Goal: Task Accomplishment & Management: Manage account settings

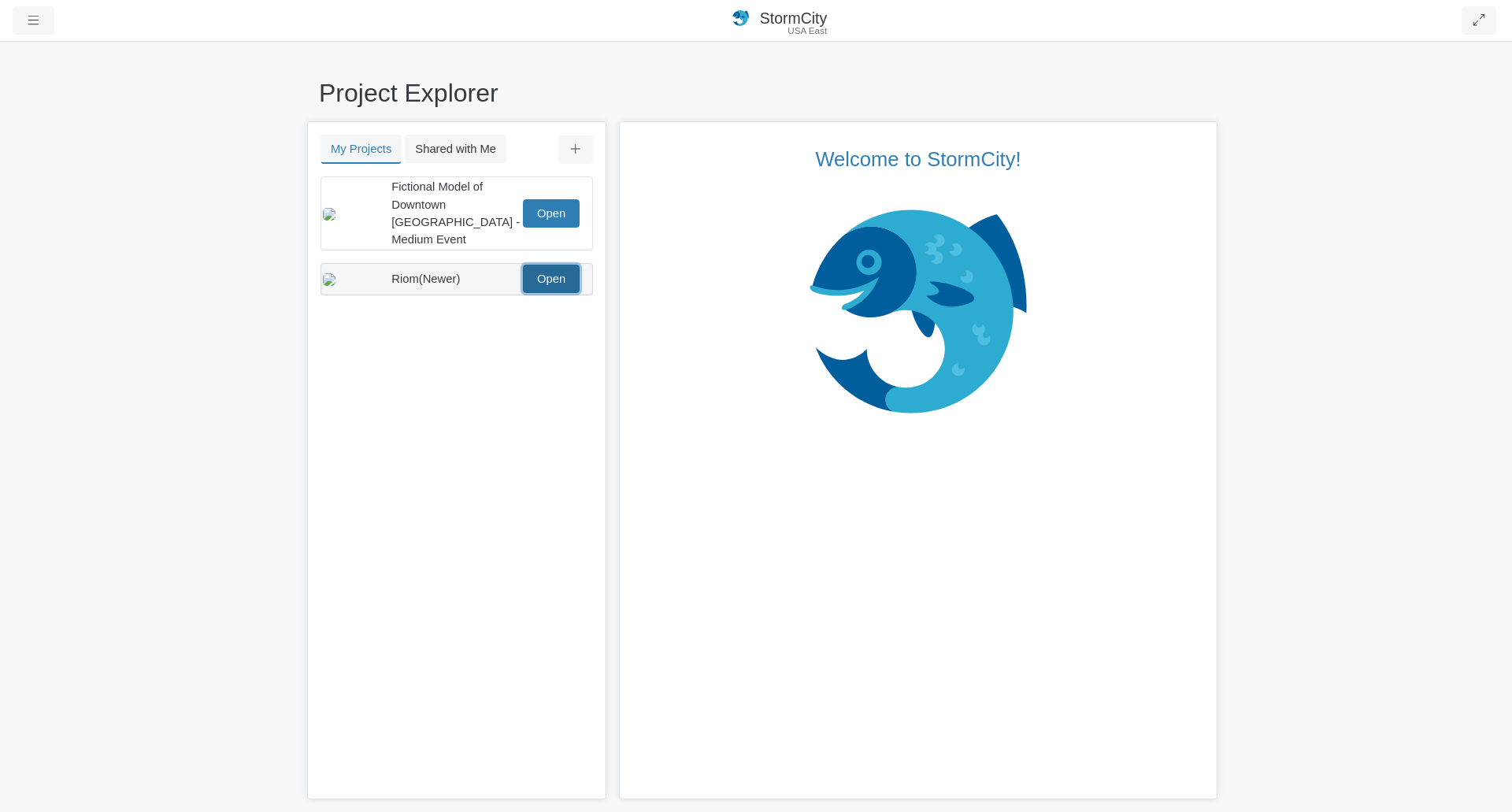
click at [554, 264] on link "Open" at bounding box center [552, 278] width 56 height 28
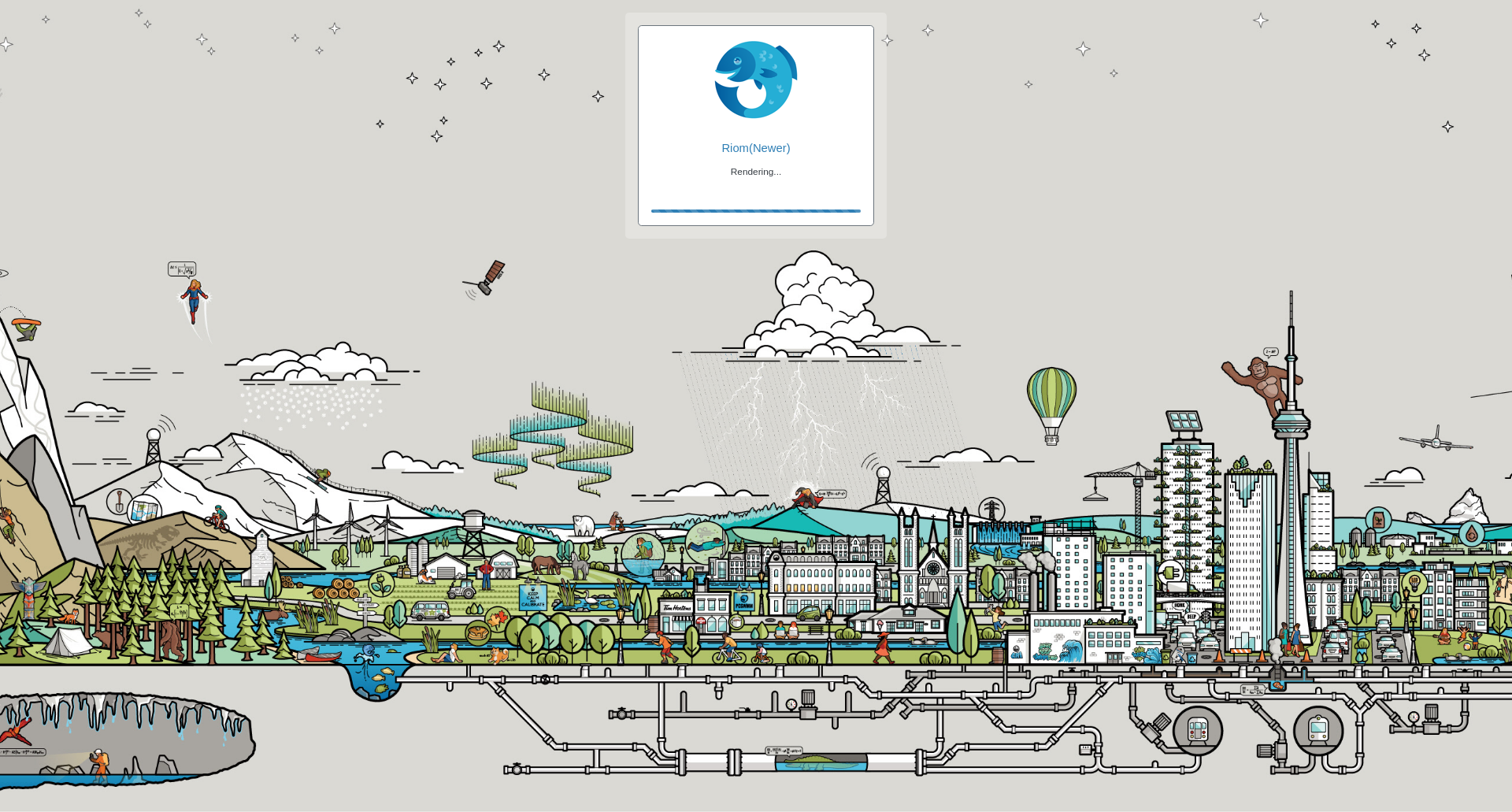
checkbox input "true"
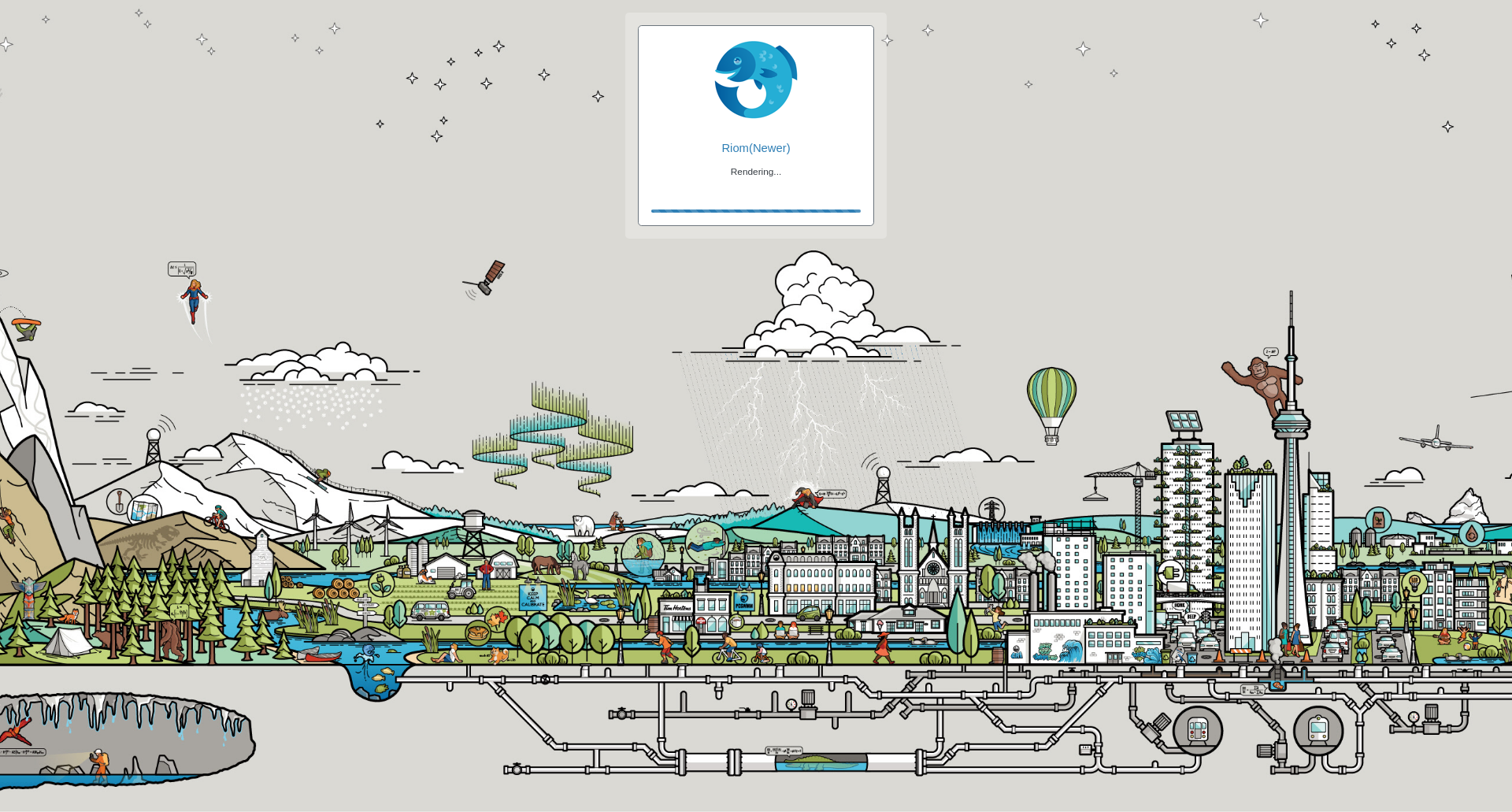
checkbox input "true"
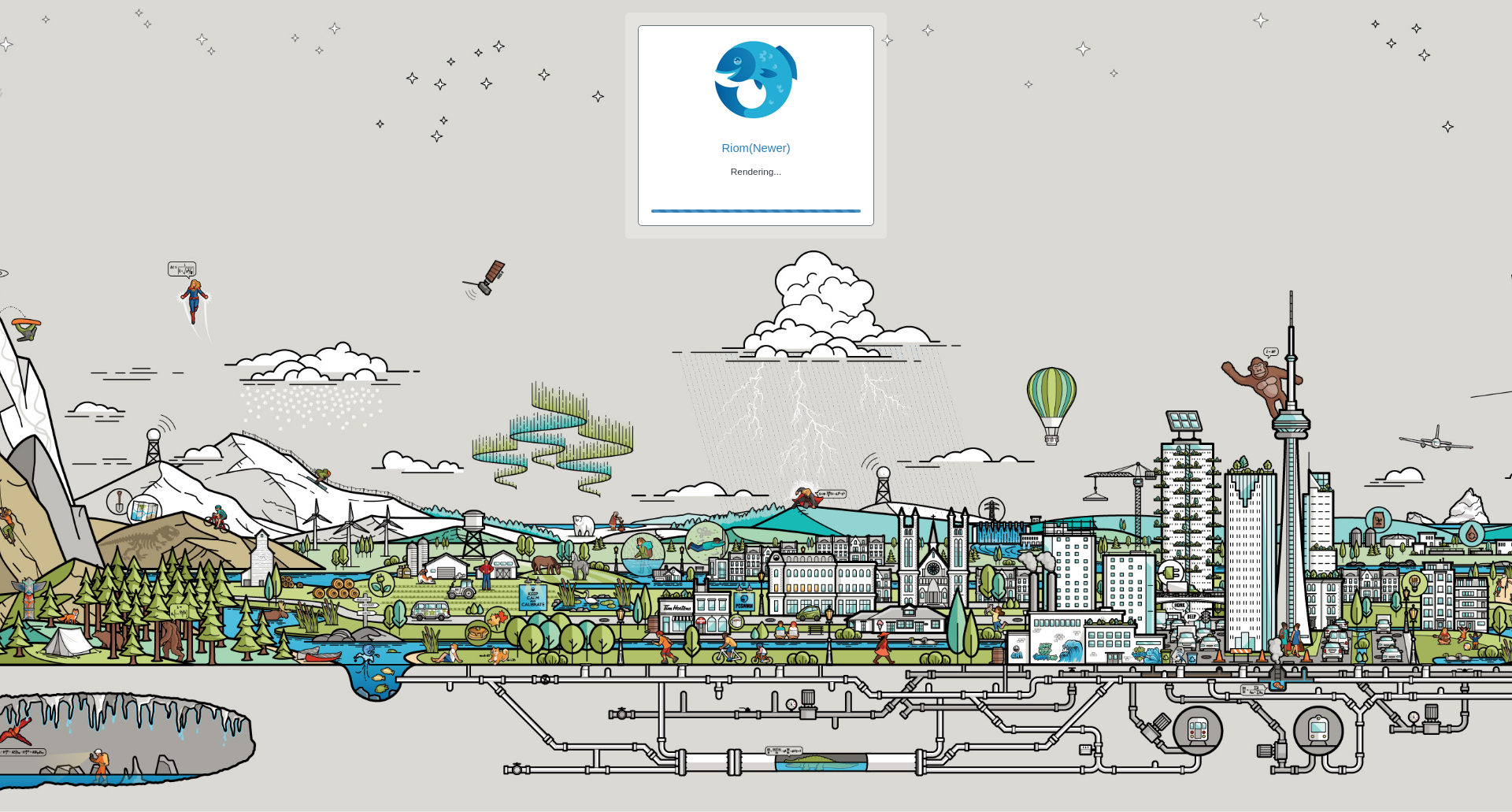
checkbox input "false"
checkbox input "true"
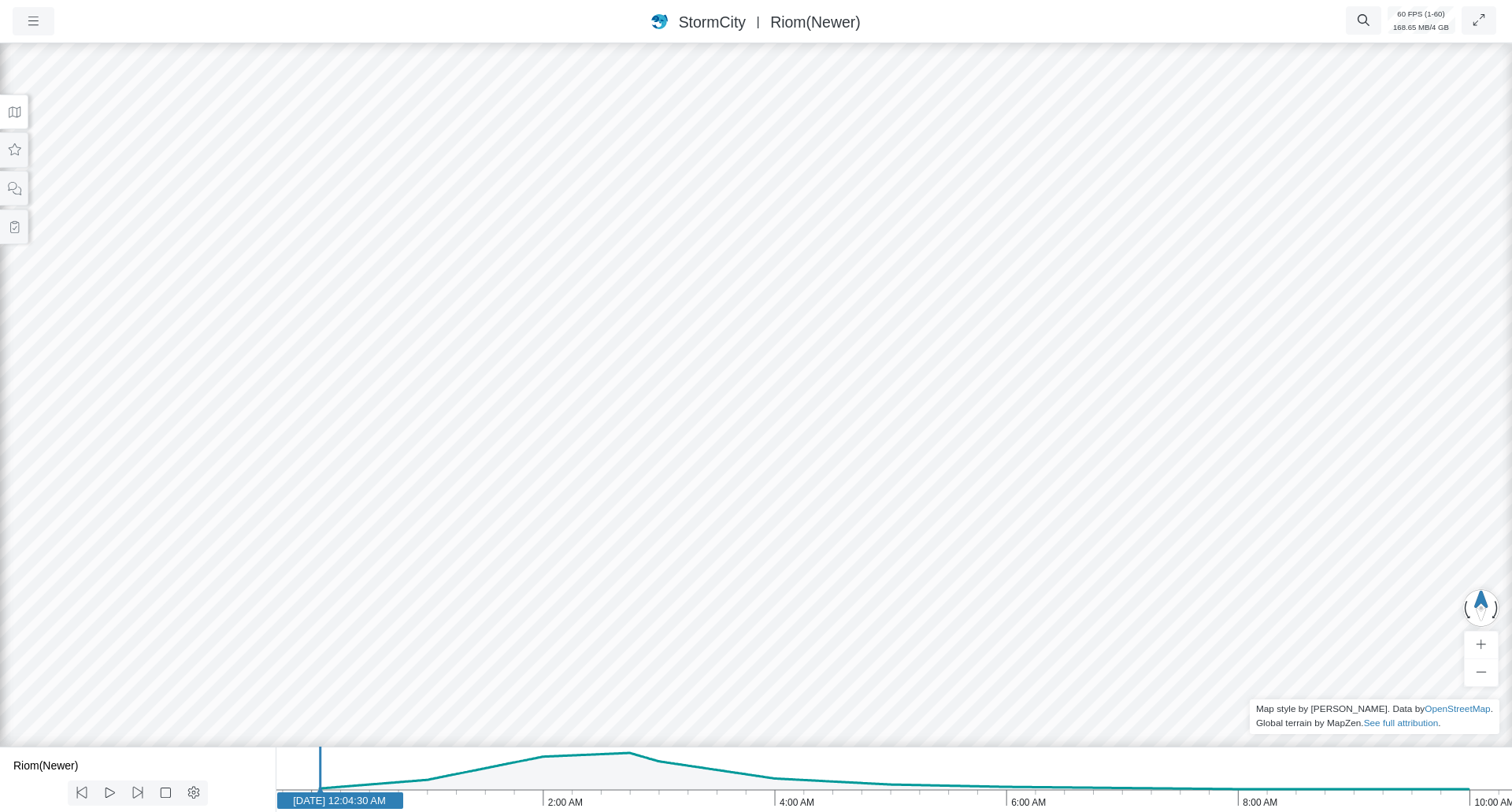
click at [554, 262] on div "Riom(Newer) Rendering..." at bounding box center [756, 406] width 1512 height 812
click at [15, 226] on icon at bounding box center [15, 227] width 9 height 12
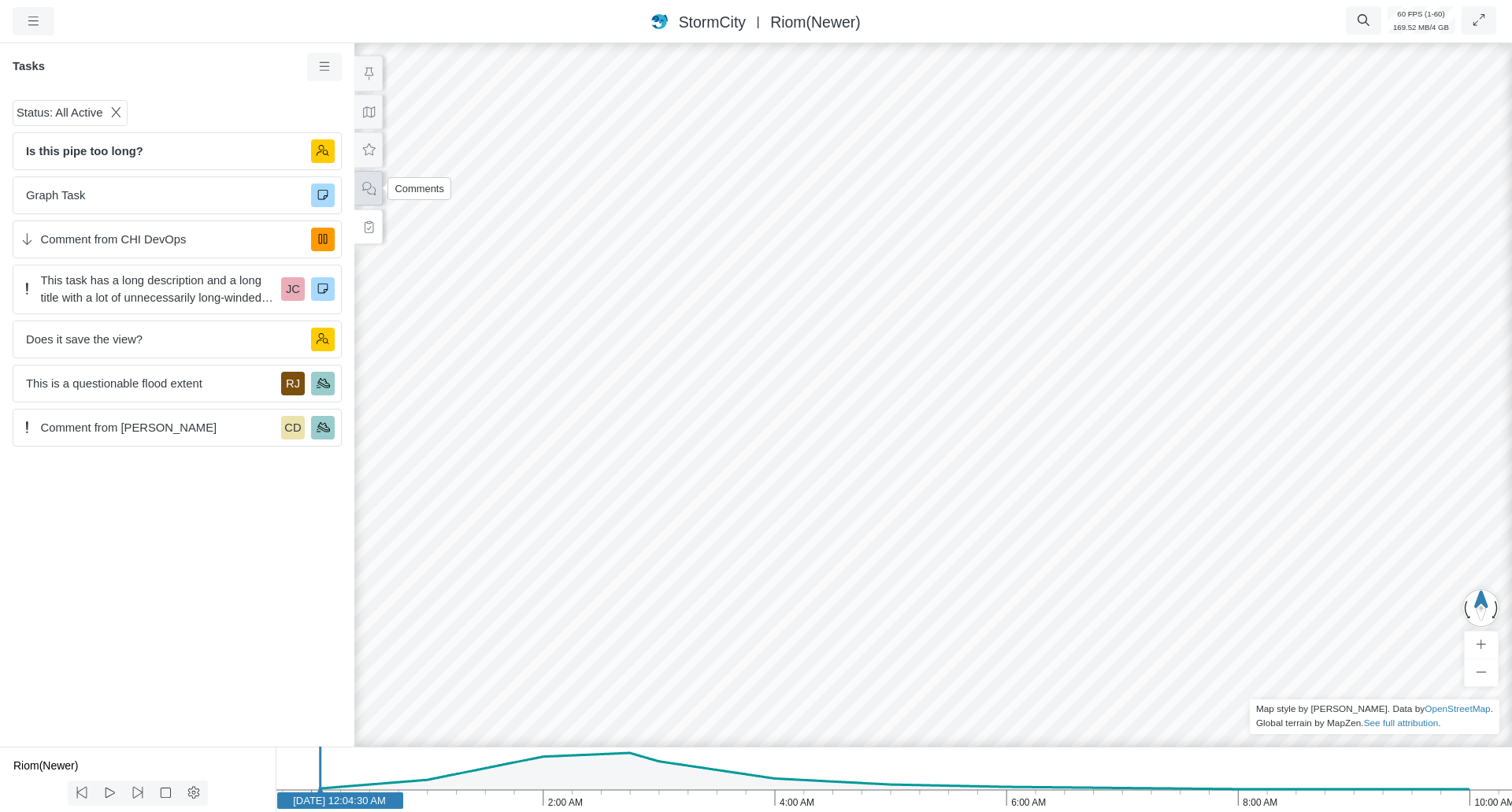
click at [364, 181] on button at bounding box center [368, 188] width 28 height 35
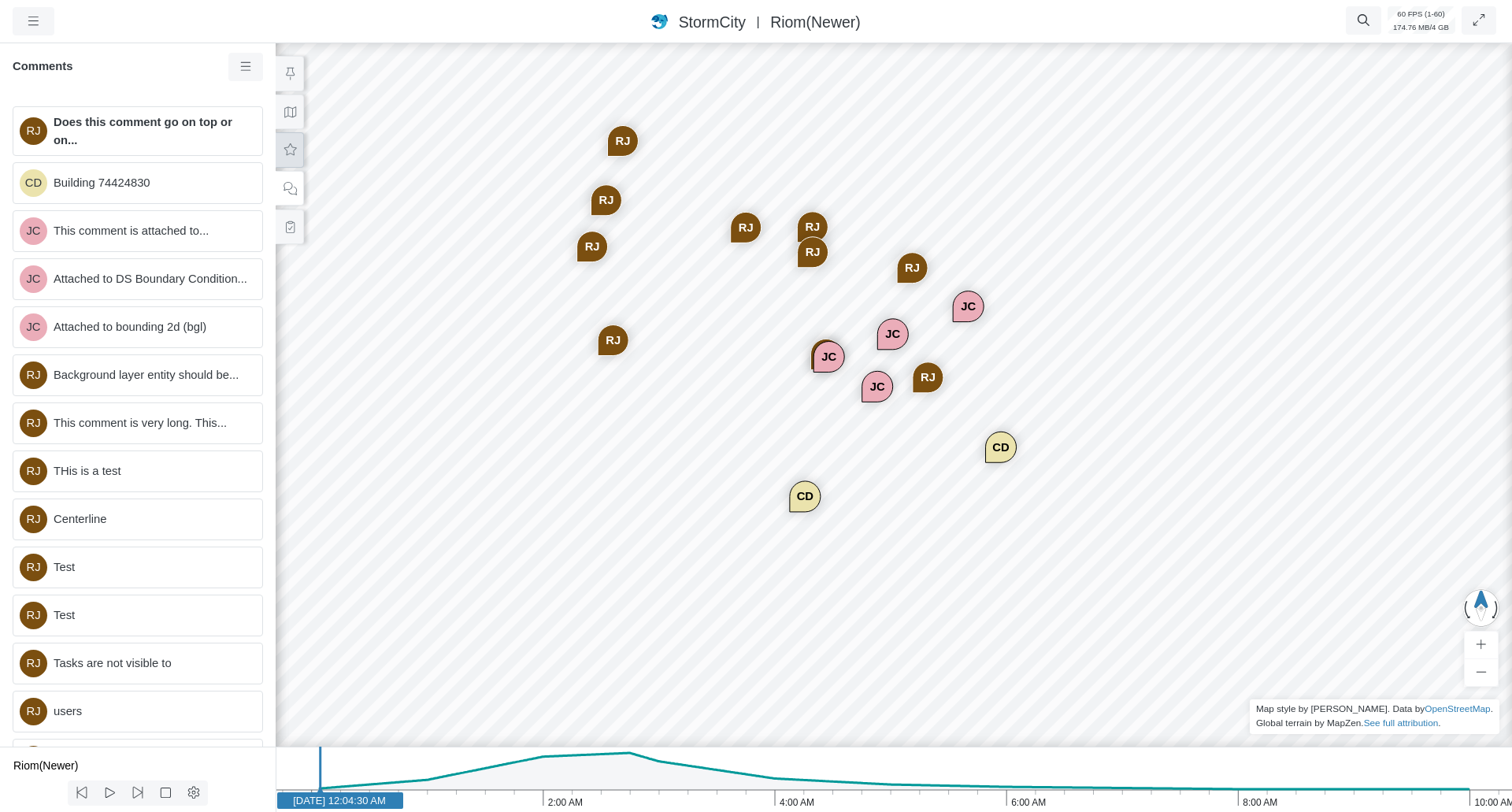
click at [291, 163] on button at bounding box center [289, 150] width 28 height 35
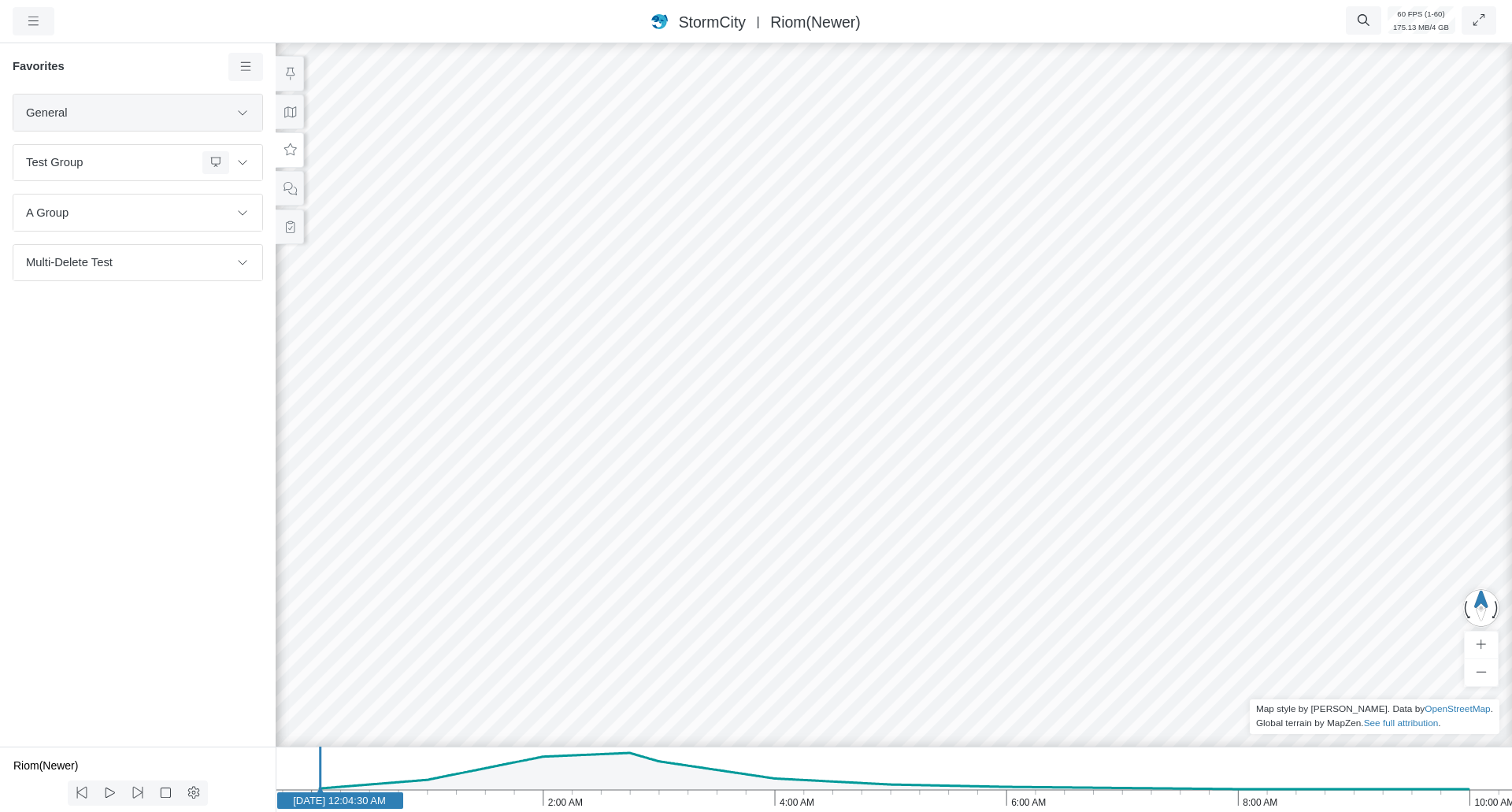
click at [166, 120] on span "General" at bounding box center [127, 113] width 204 height 17
click at [242, 116] on icon at bounding box center [242, 112] width 13 height 10
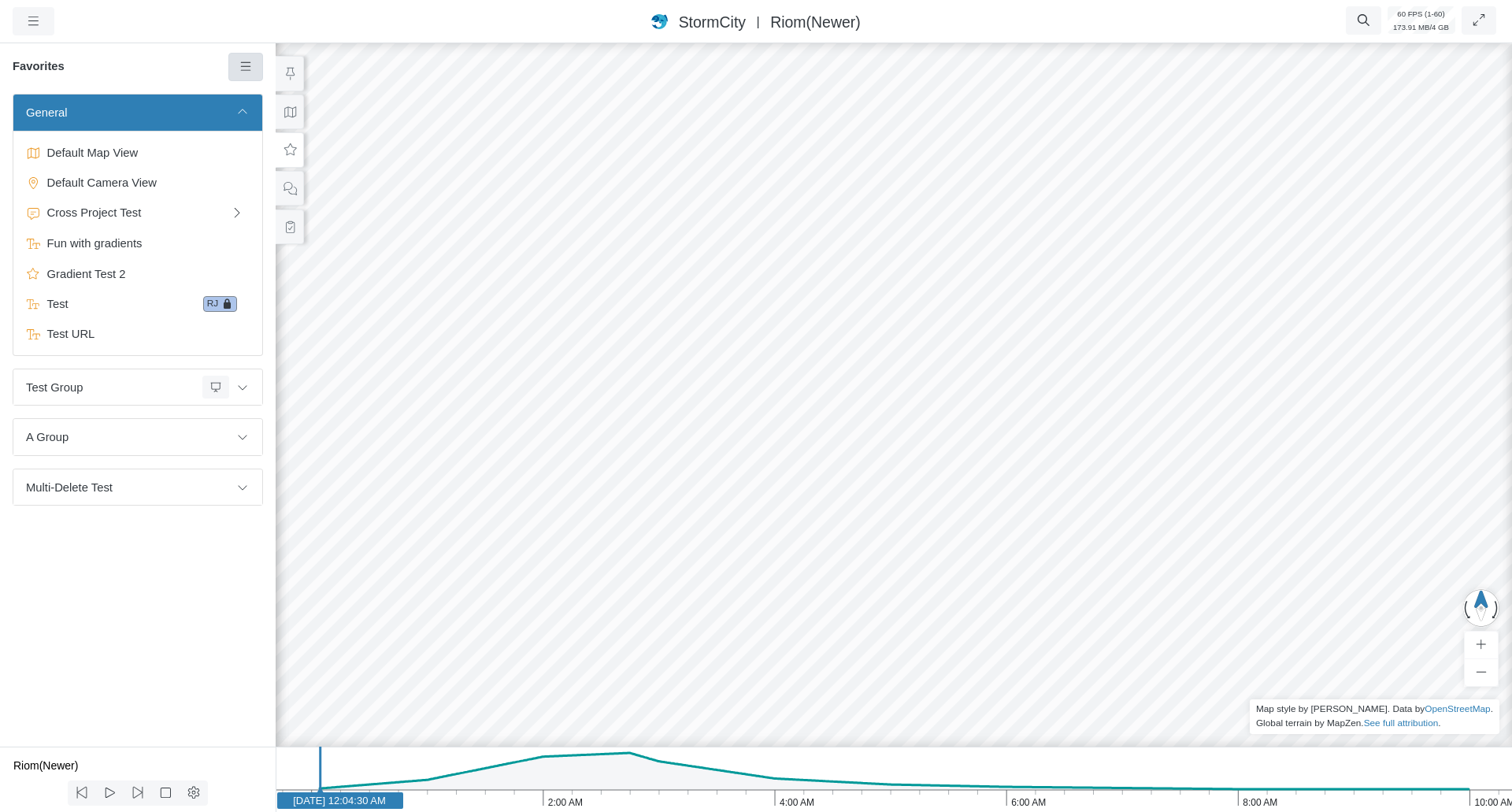
click at [253, 70] on link at bounding box center [245, 67] width 35 height 28
click at [275, 94] on span "Add Favorite" at bounding box center [295, 97] width 66 height 13
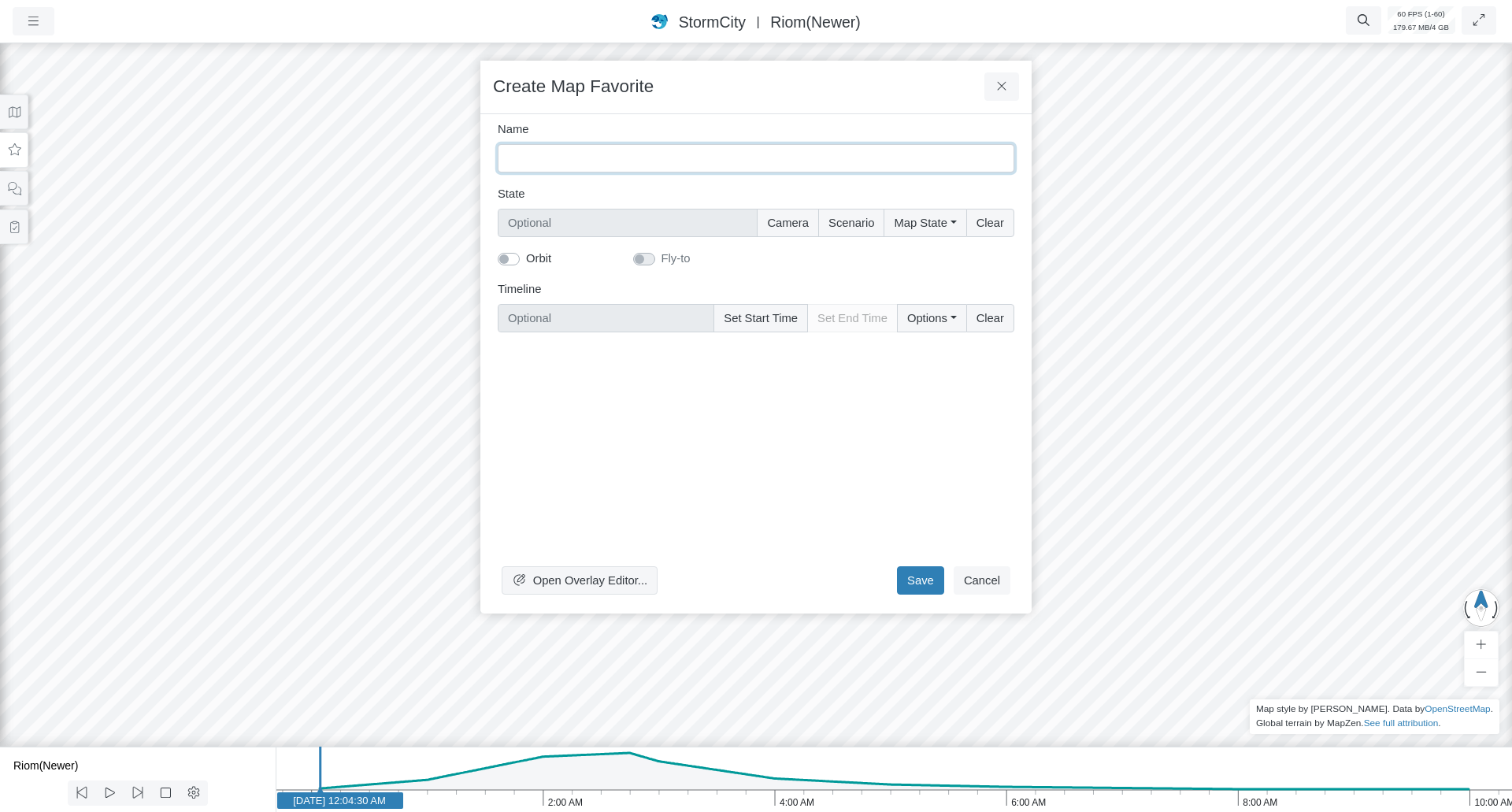
click at [588, 155] on input "Name" at bounding box center [756, 158] width 517 height 28
type input "Test Clear Overlay / Restore"
click at [620, 584] on span "Open Overlay Editor..." at bounding box center [591, 580] width 115 height 13
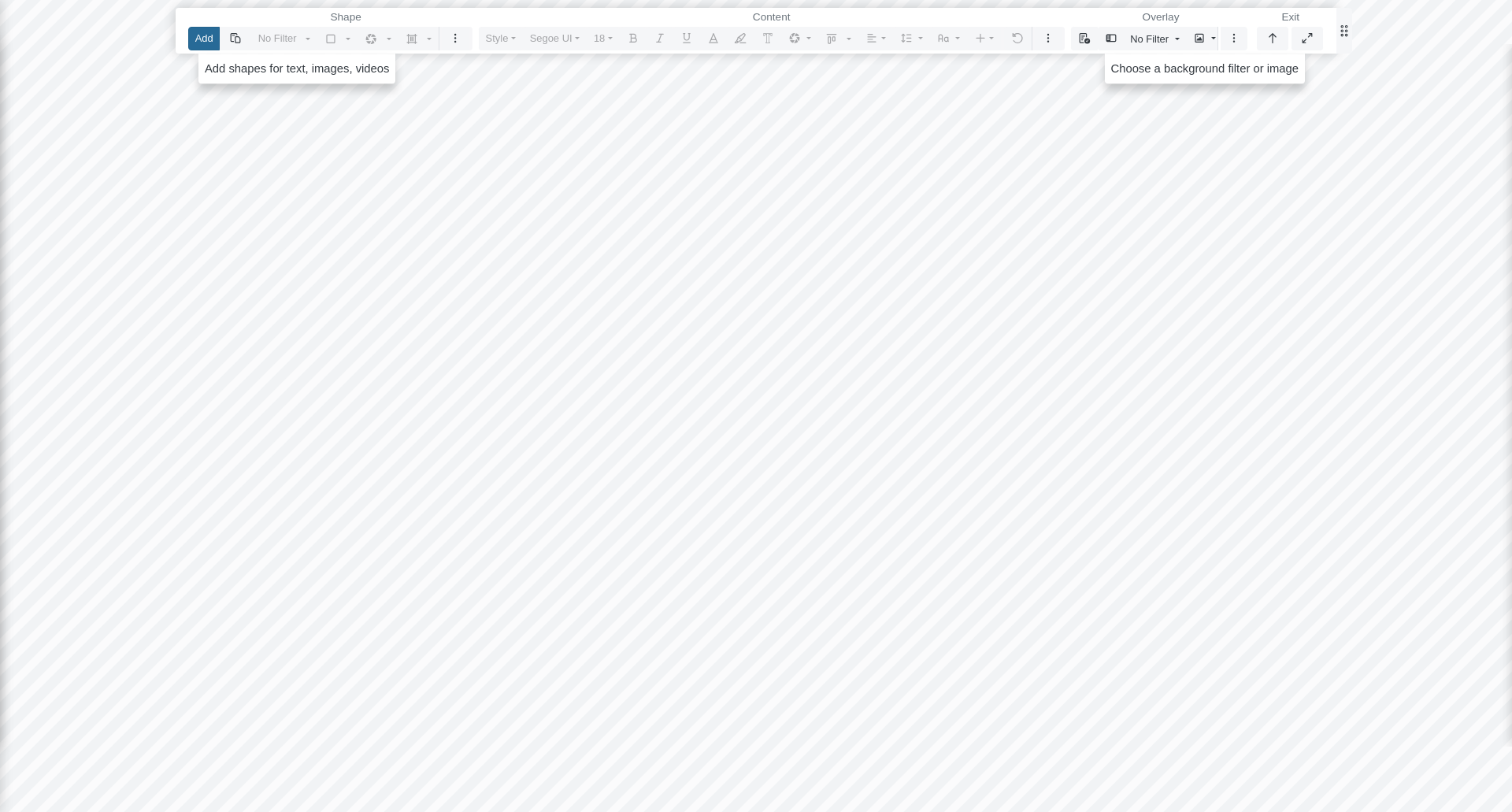
click at [204, 43] on button "Add" at bounding box center [204, 38] width 32 height 23
drag, startPoint x: 434, startPoint y: 212, endPoint x: 833, endPoint y: 534, distance: 512.7
click at [833, 534] on div at bounding box center [755, 406] width 1513 height 812
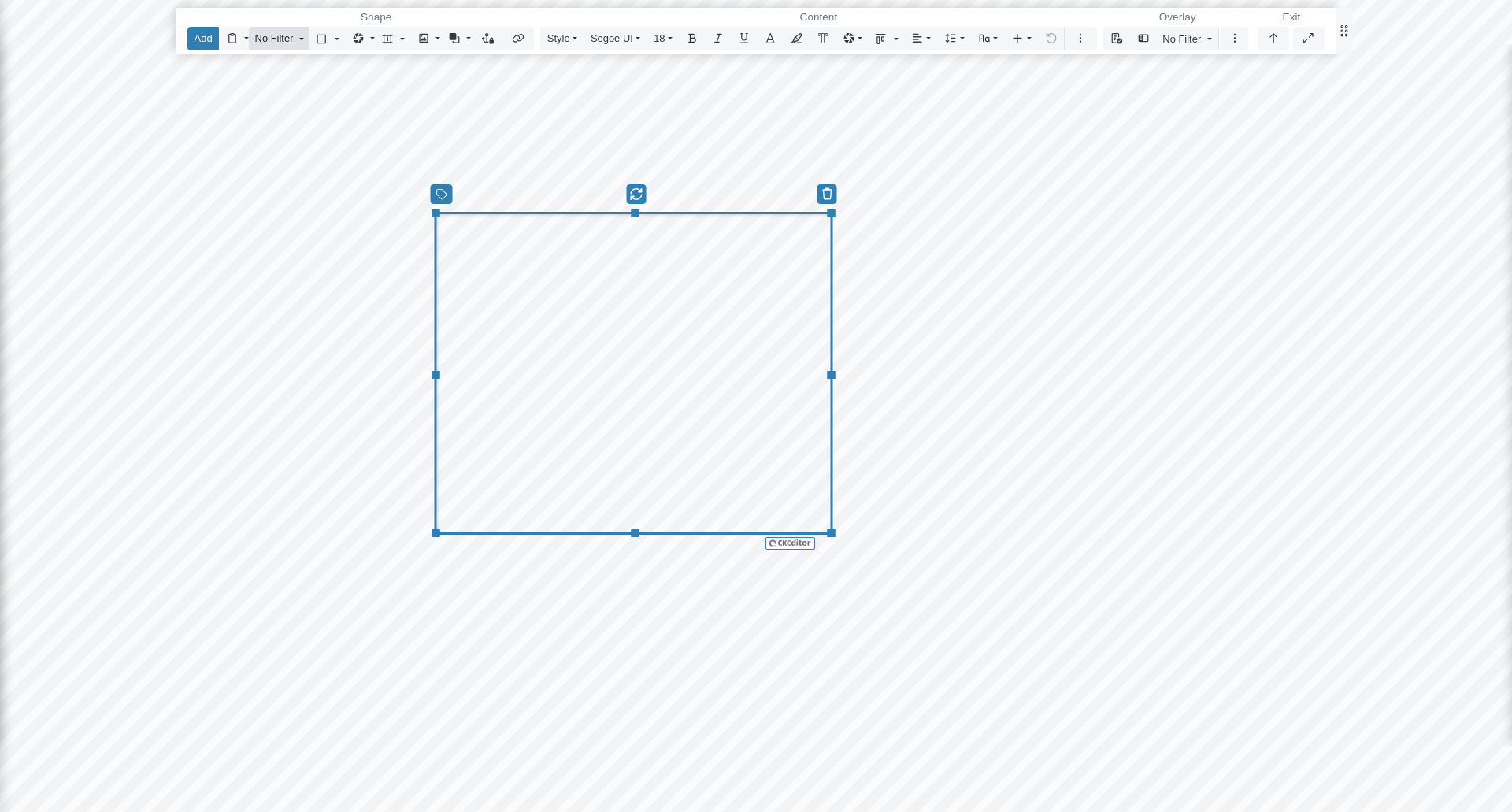
click at [277, 40] on span "No Filter" at bounding box center [274, 38] width 38 height 15
click at [290, 259] on span "Color" at bounding box center [280, 259] width 27 height 17
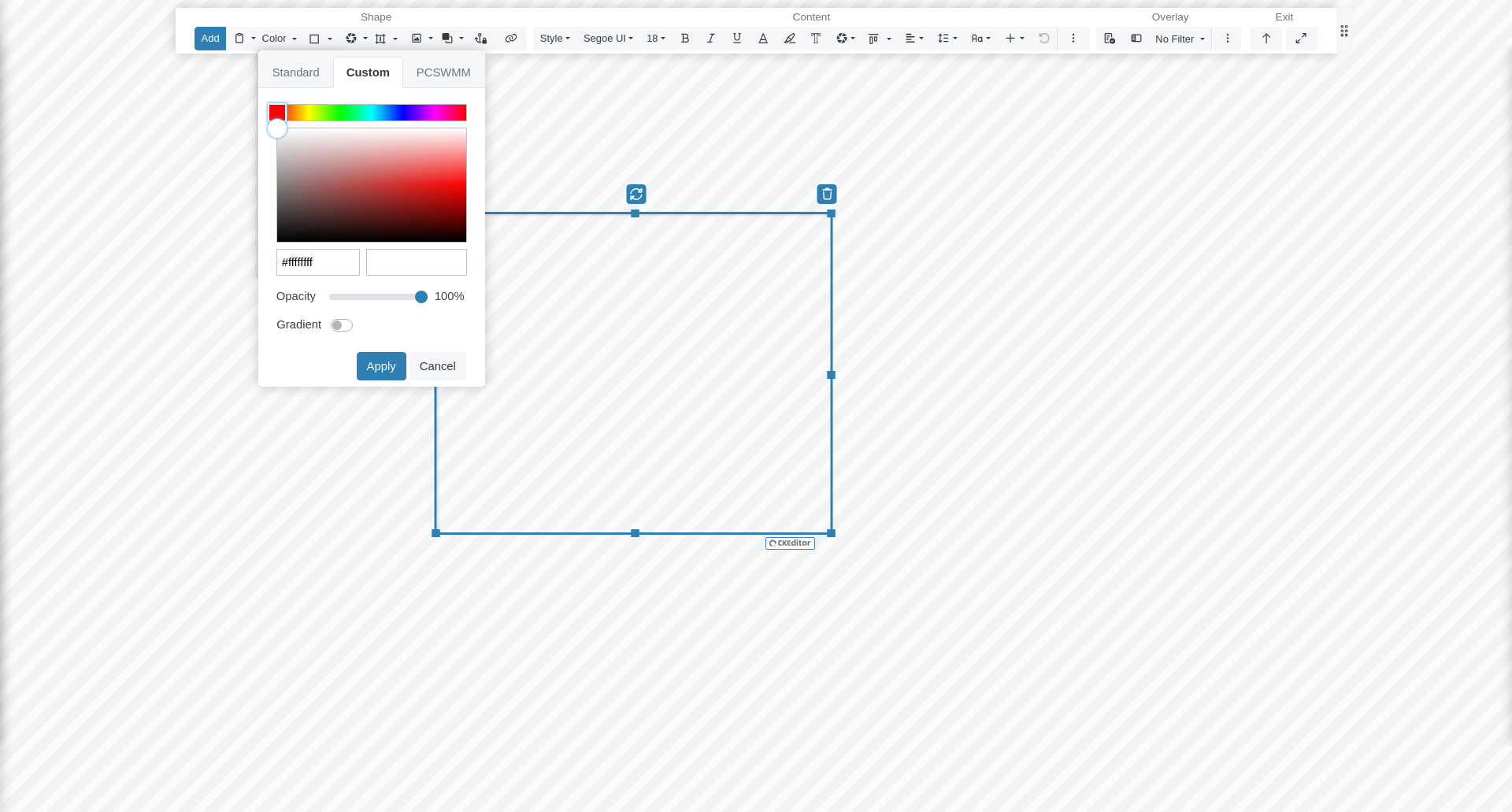
click at [308, 112] on div at bounding box center [371, 112] width 189 height 15
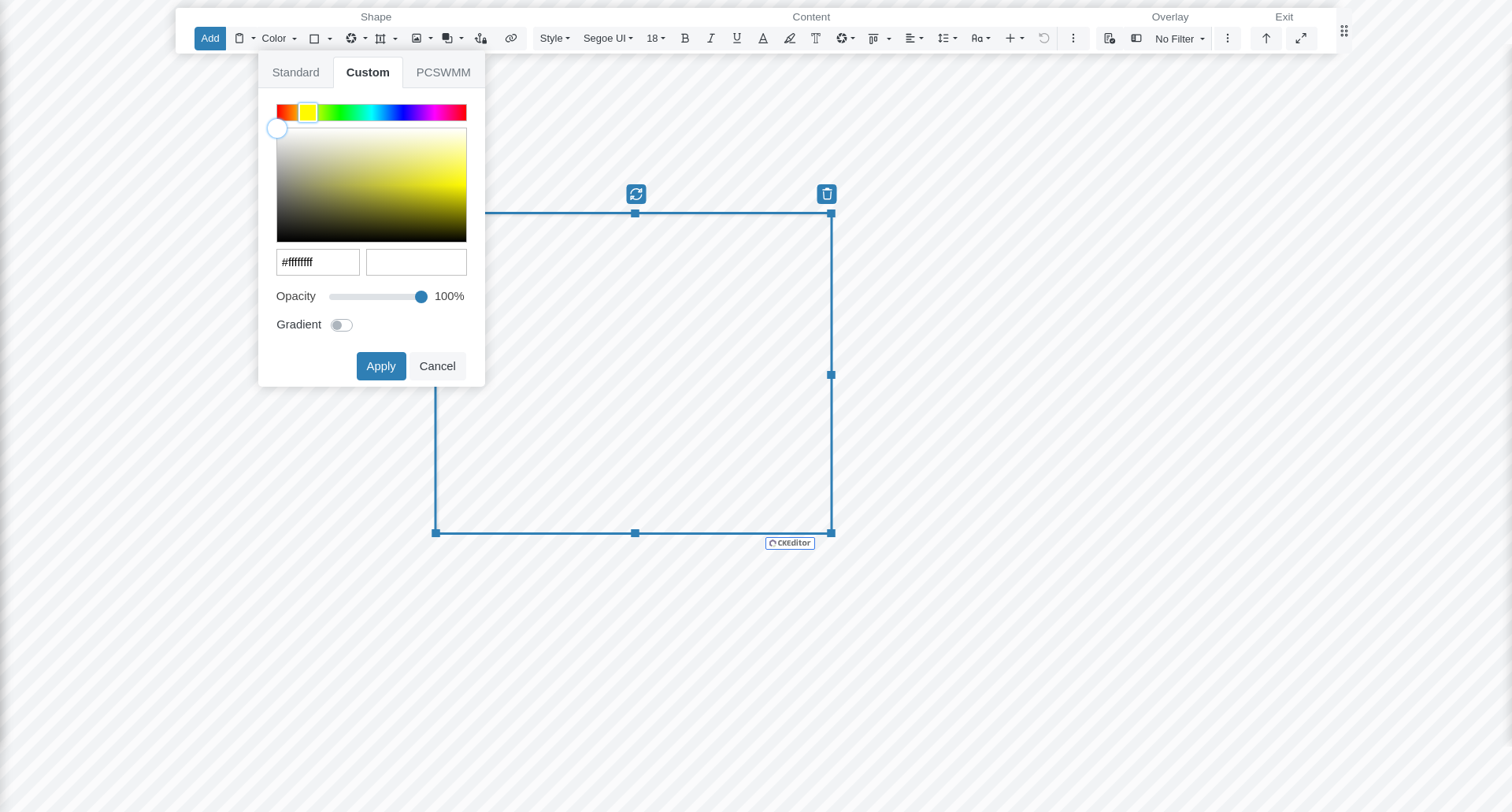
click at [334, 114] on div at bounding box center [371, 112] width 189 height 15
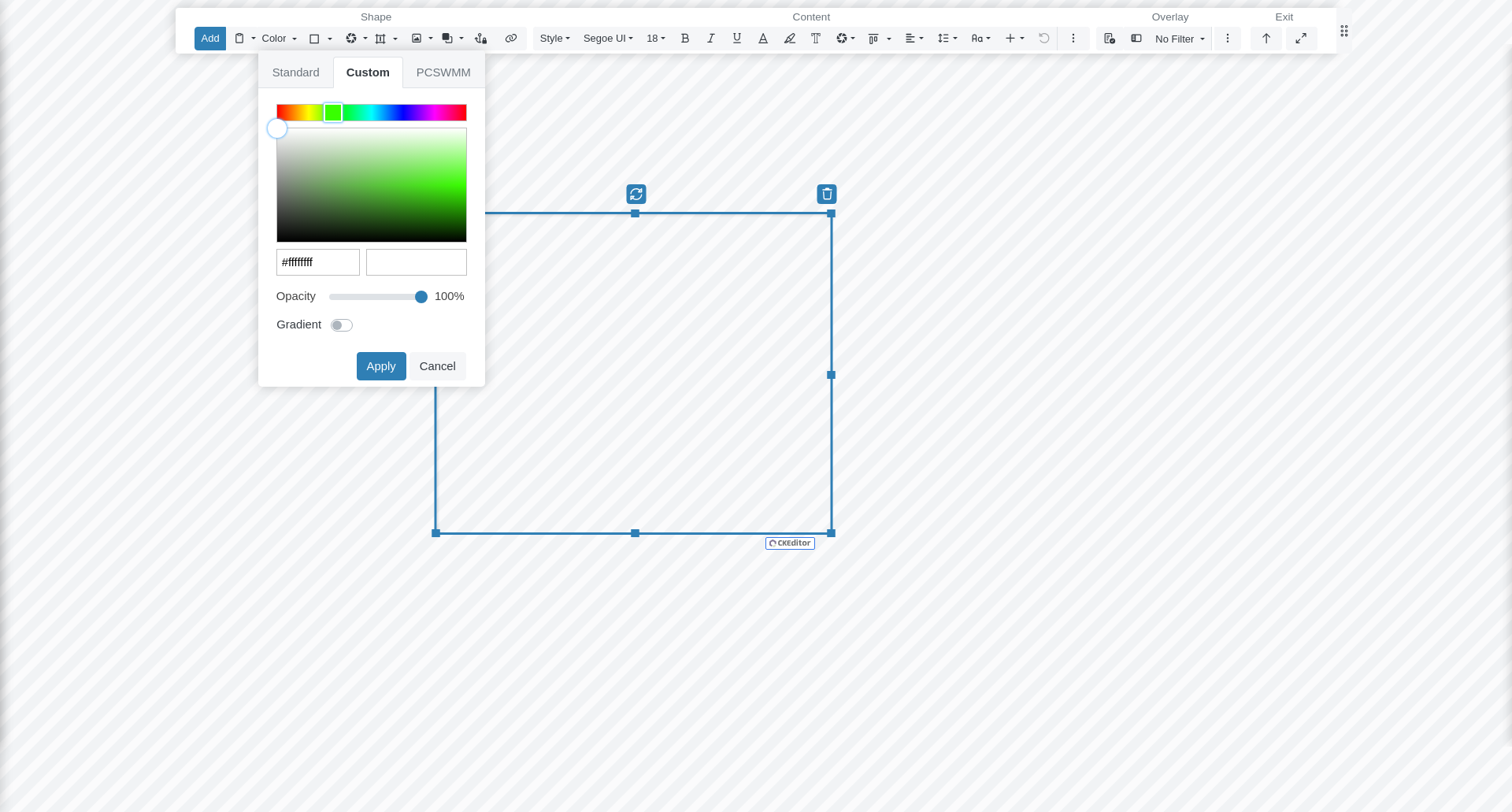
type input "#3e6a32ff"
click at [344, 207] on div at bounding box center [371, 185] width 189 height 114
click at [381, 364] on button "Apply" at bounding box center [381, 366] width 50 height 28
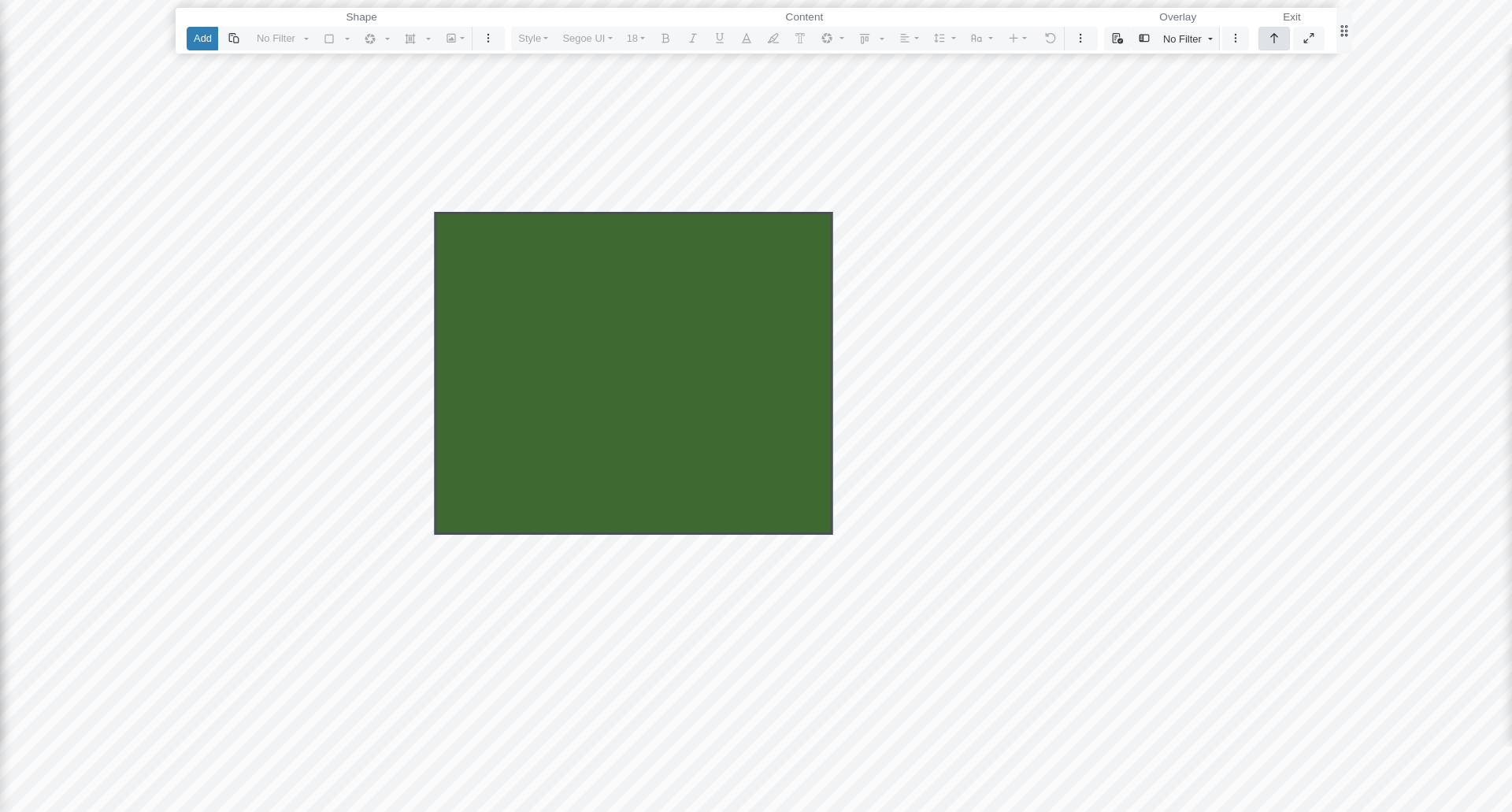
click at [1280, 36] on icon "button" at bounding box center [1274, 38] width 13 height 10
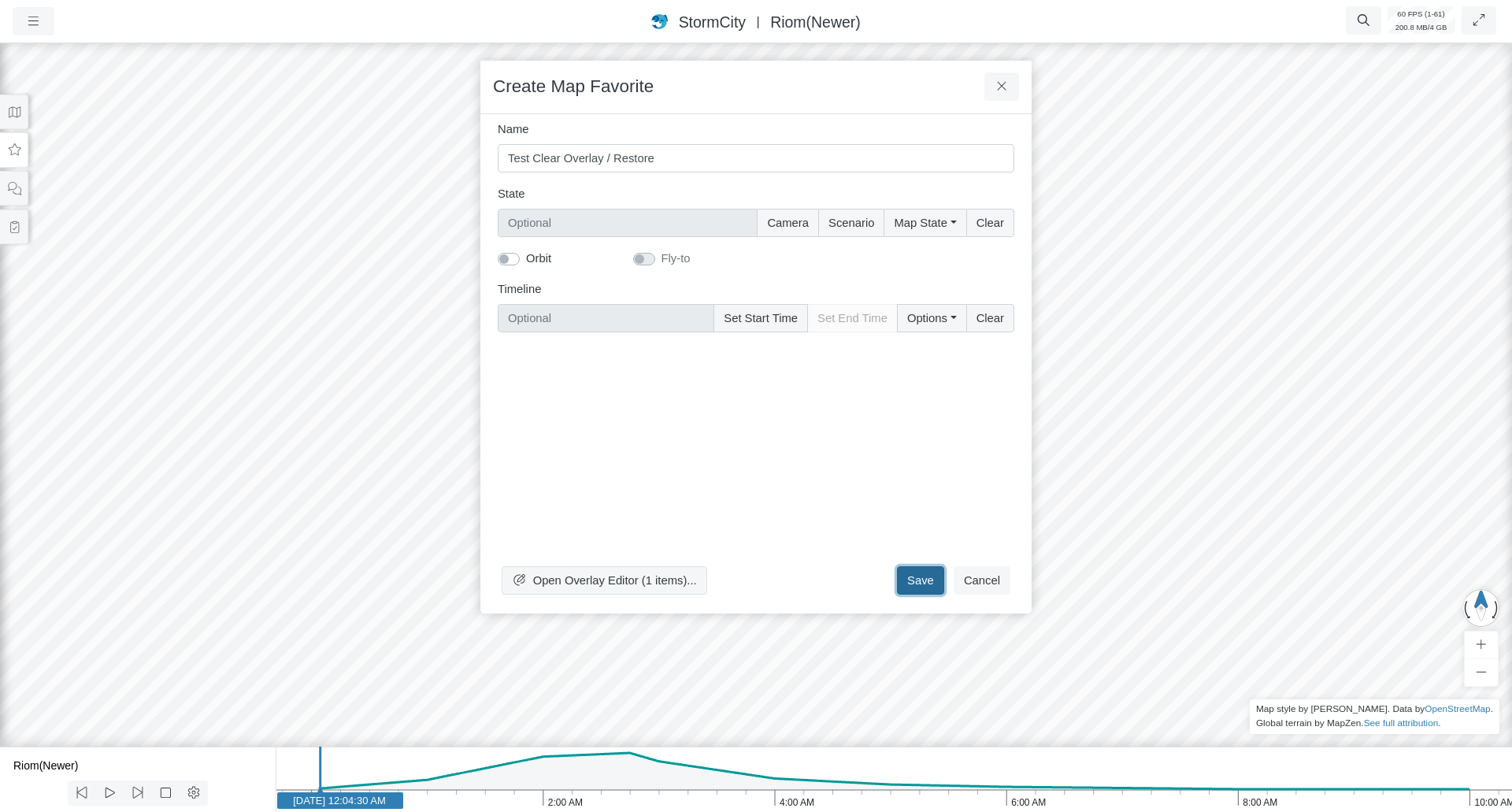
click at [918, 591] on button "Save" at bounding box center [920, 580] width 47 height 28
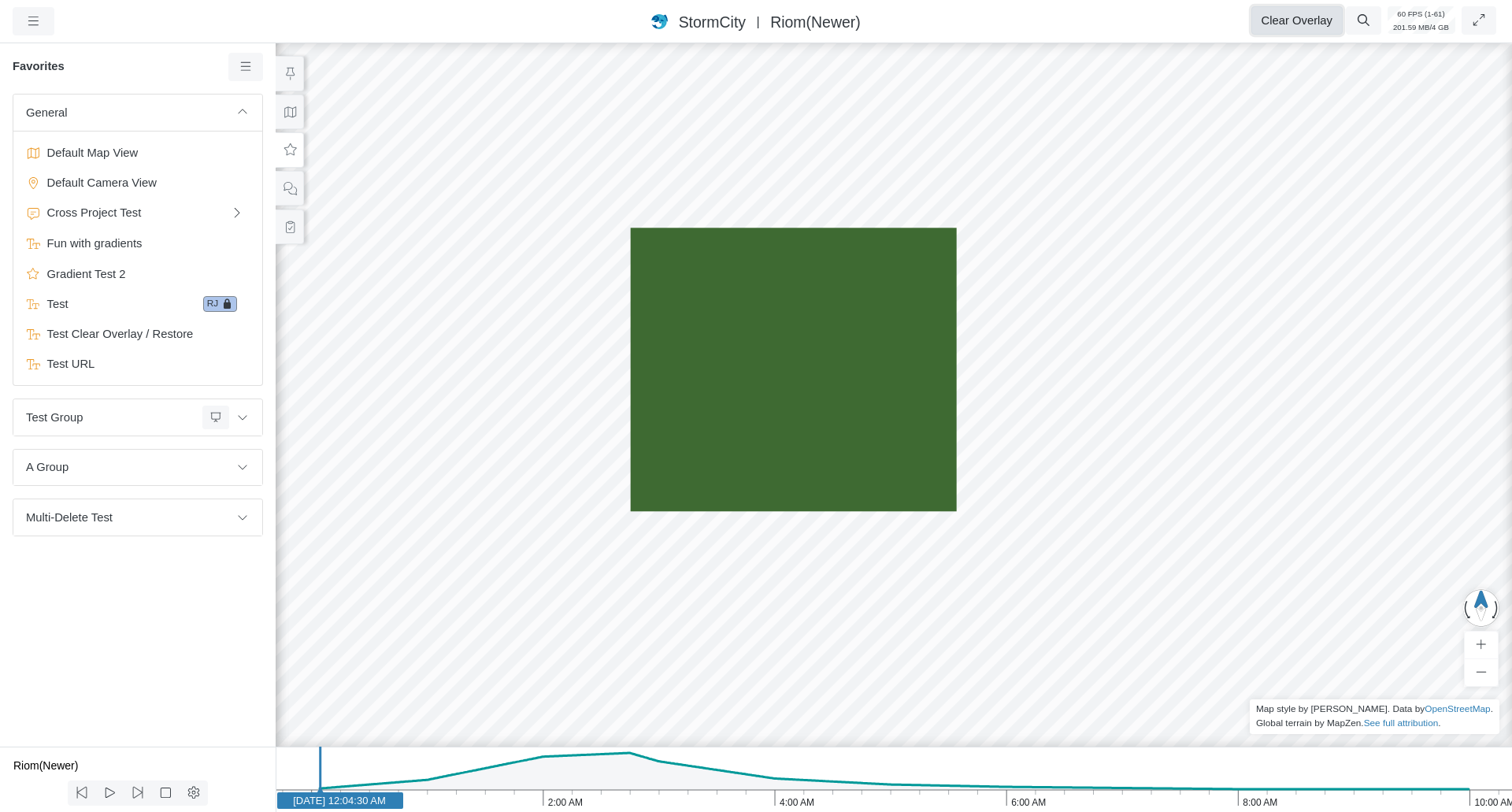
click at [1297, 20] on button "Clear Overlay" at bounding box center [1296, 20] width 92 height 28
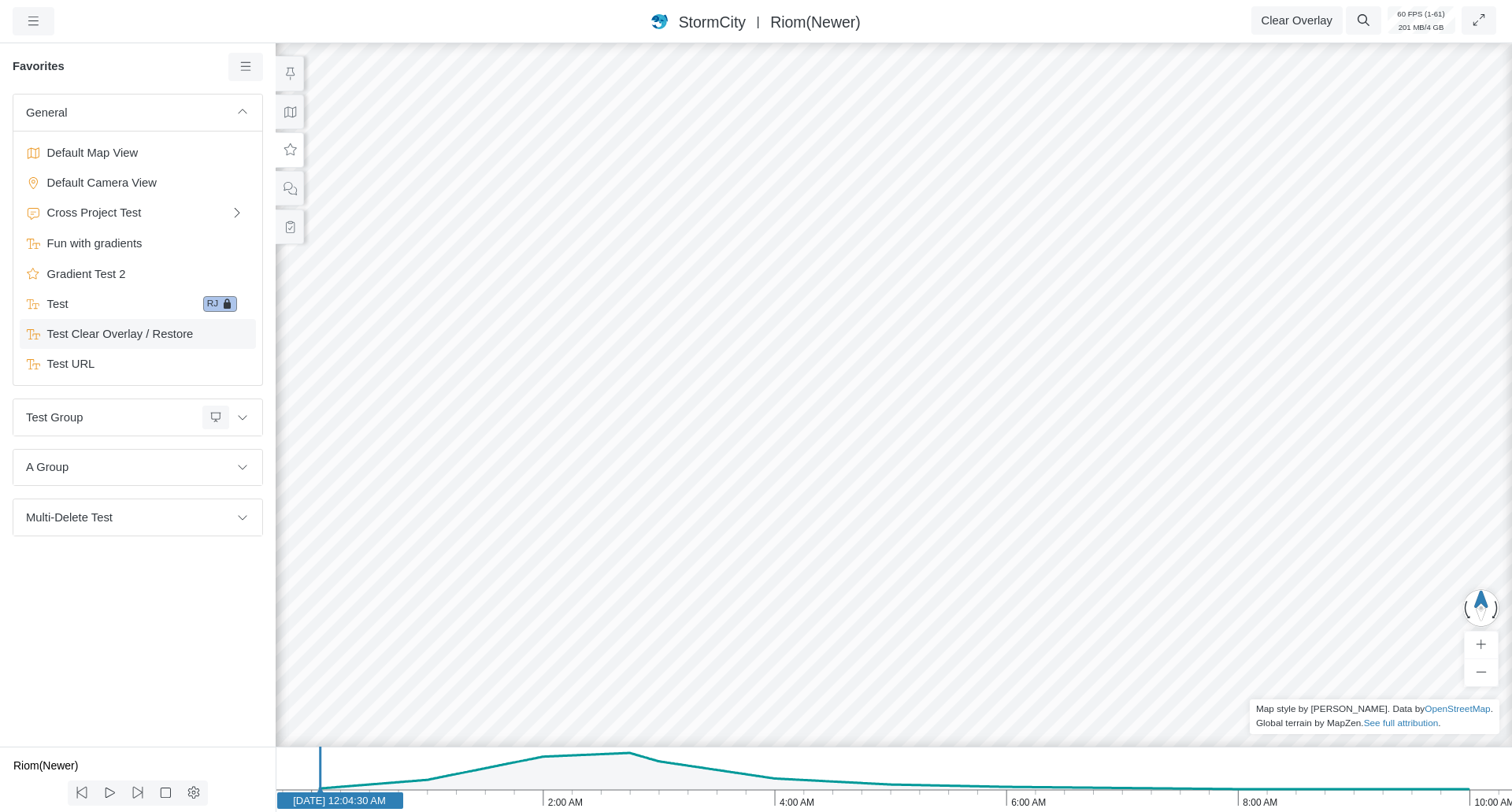
click at [166, 332] on span "Test Clear Overlay / Restore" at bounding box center [139, 333] width 197 height 17
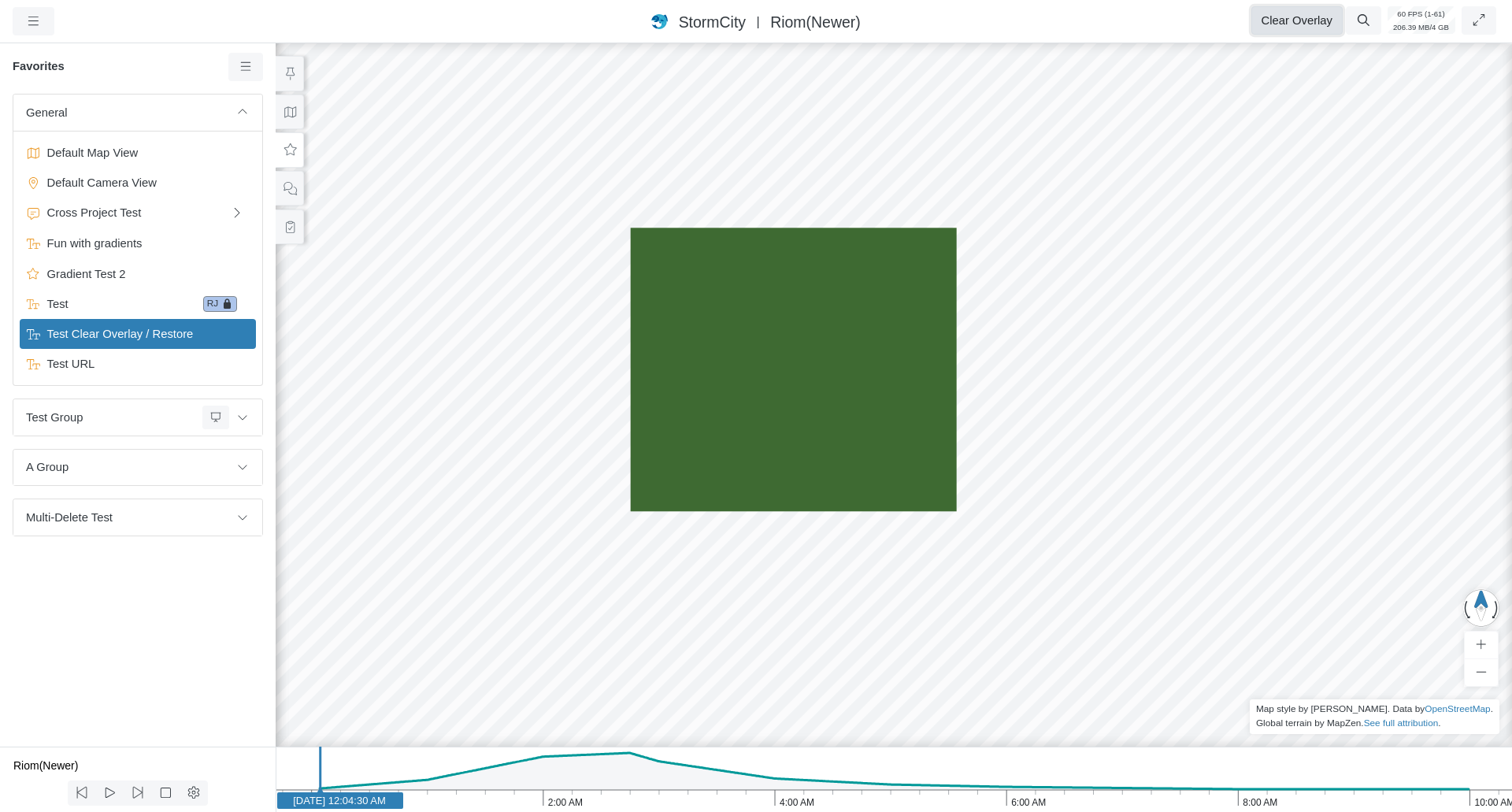
click at [1314, 19] on button "Clear Overlay" at bounding box center [1296, 20] width 92 height 28
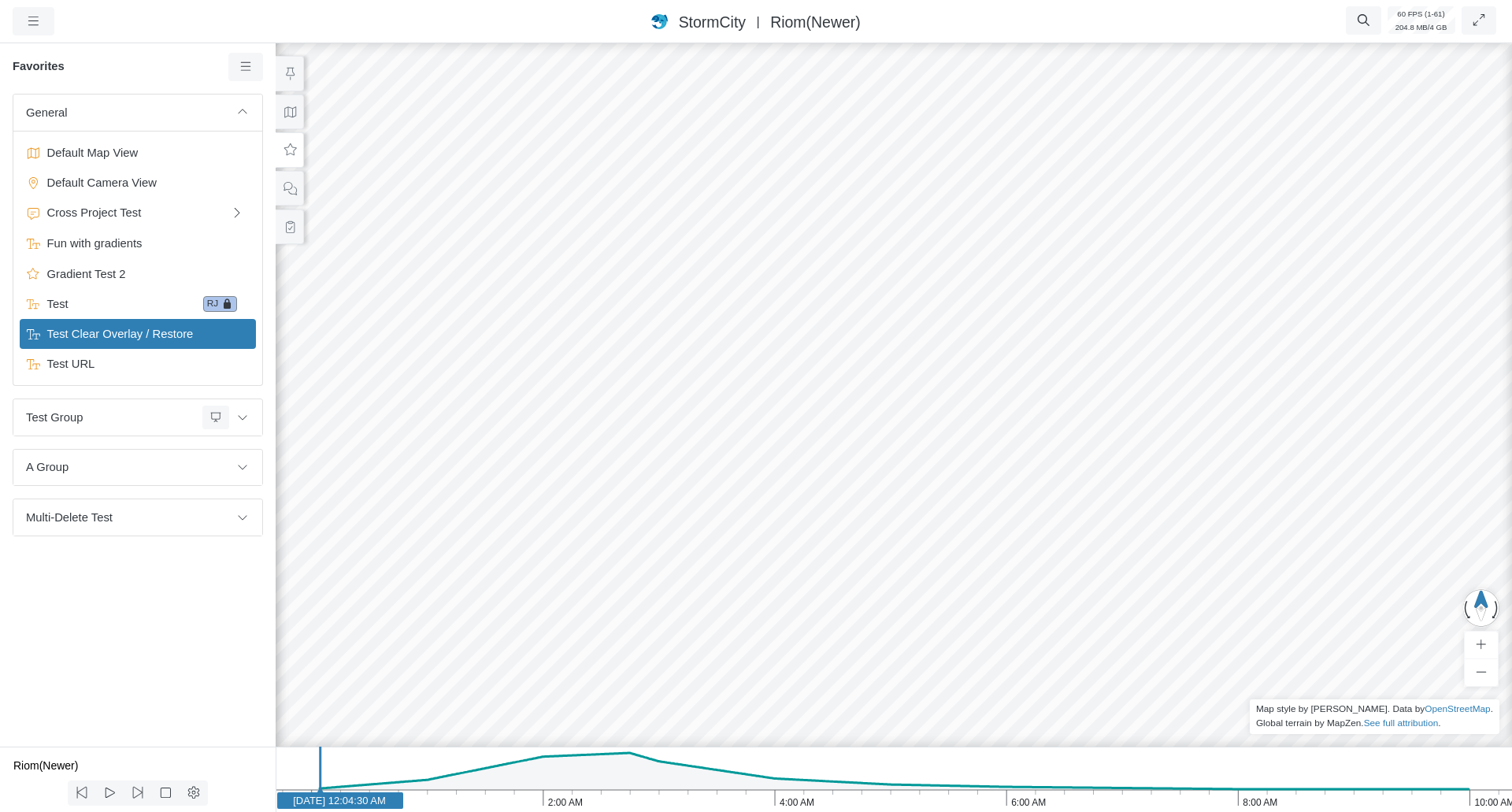
click at [195, 329] on span "Test Clear Overlay / Restore" at bounding box center [139, 333] width 197 height 17
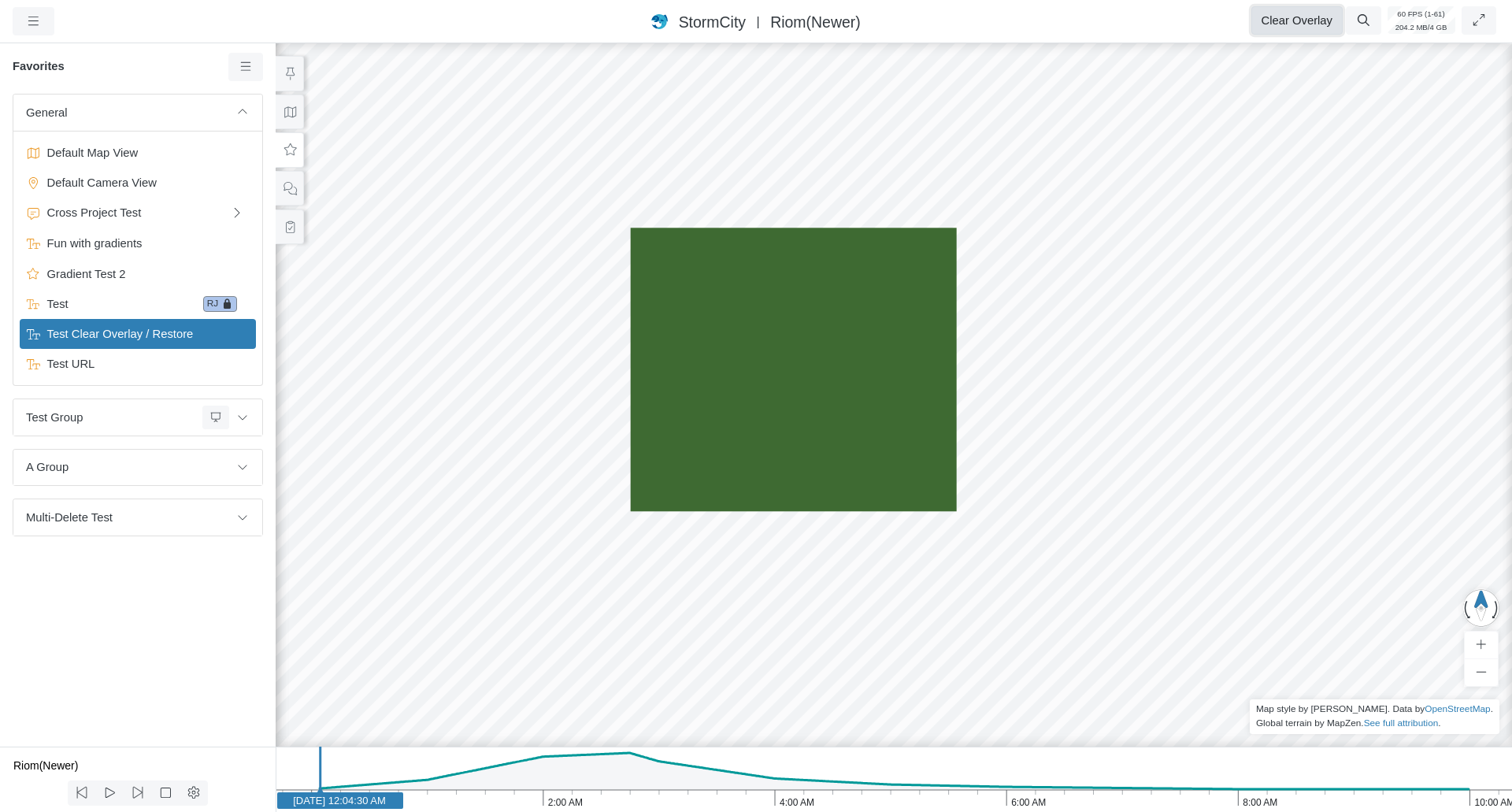
click at [1279, 17] on button "Clear Overlay" at bounding box center [1296, 20] width 92 height 28
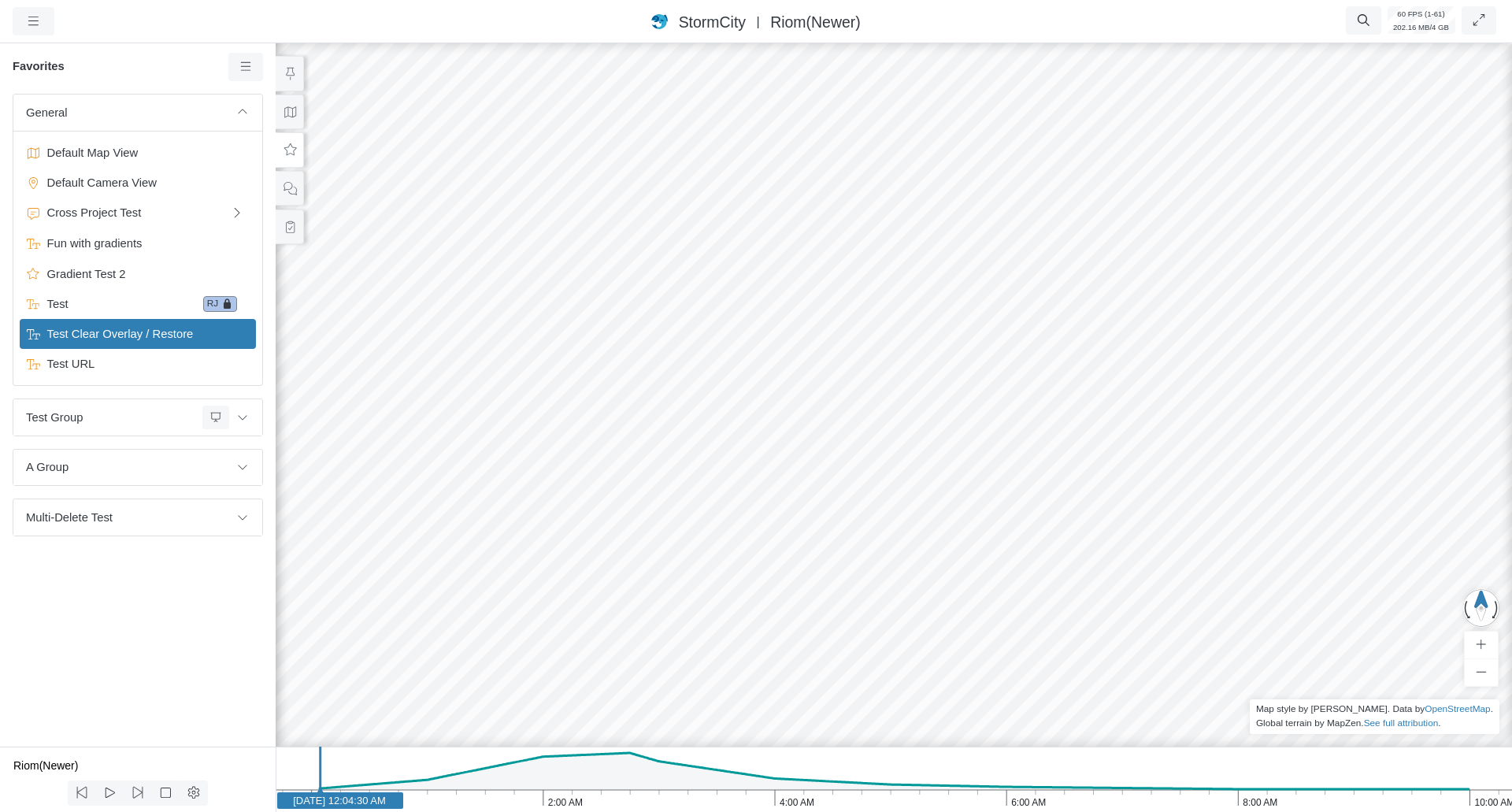
click at [198, 326] on span "Test Clear Overlay / Restore" at bounding box center [139, 333] width 197 height 17
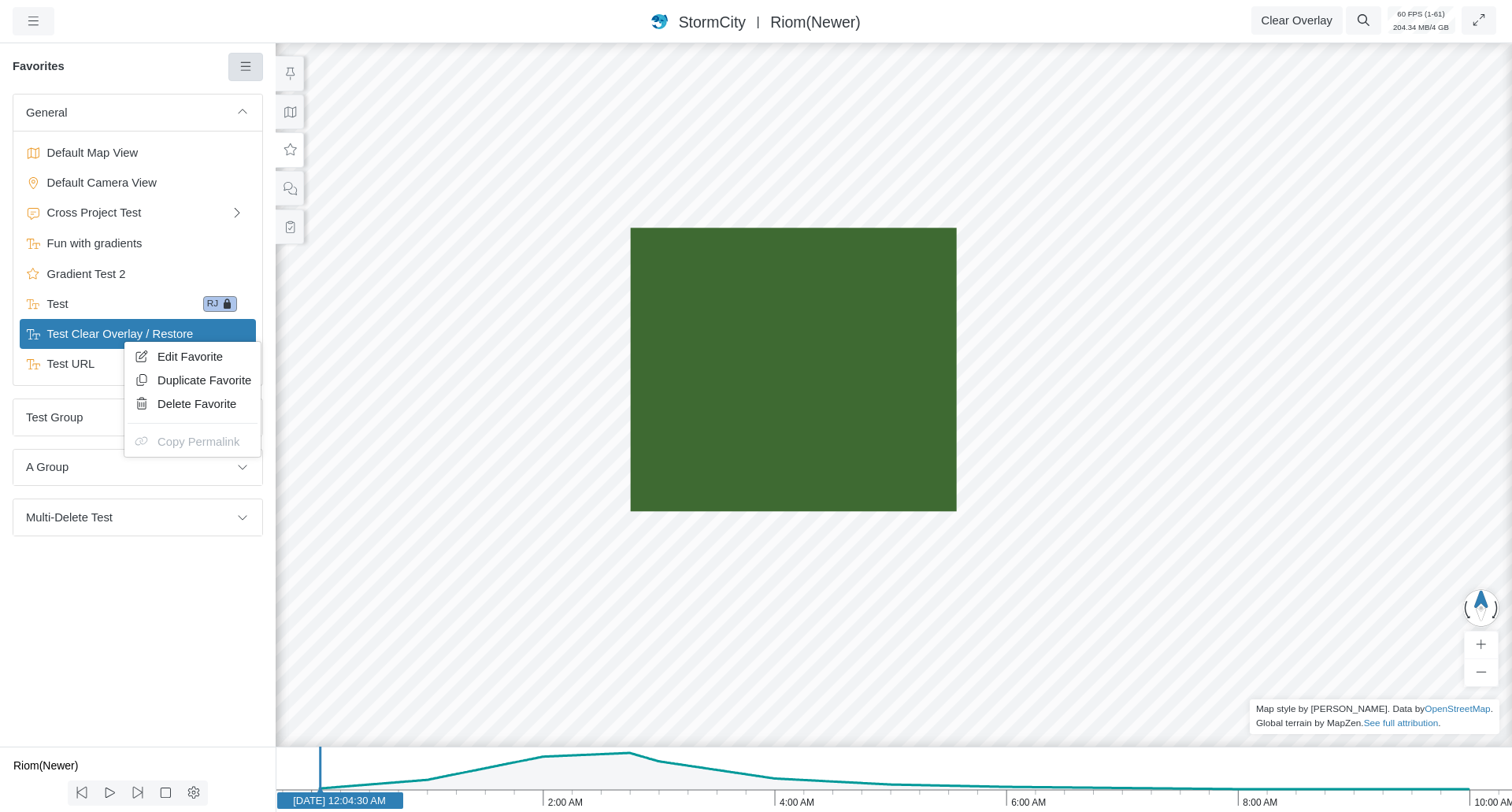
click at [257, 74] on link at bounding box center [245, 67] width 35 height 28
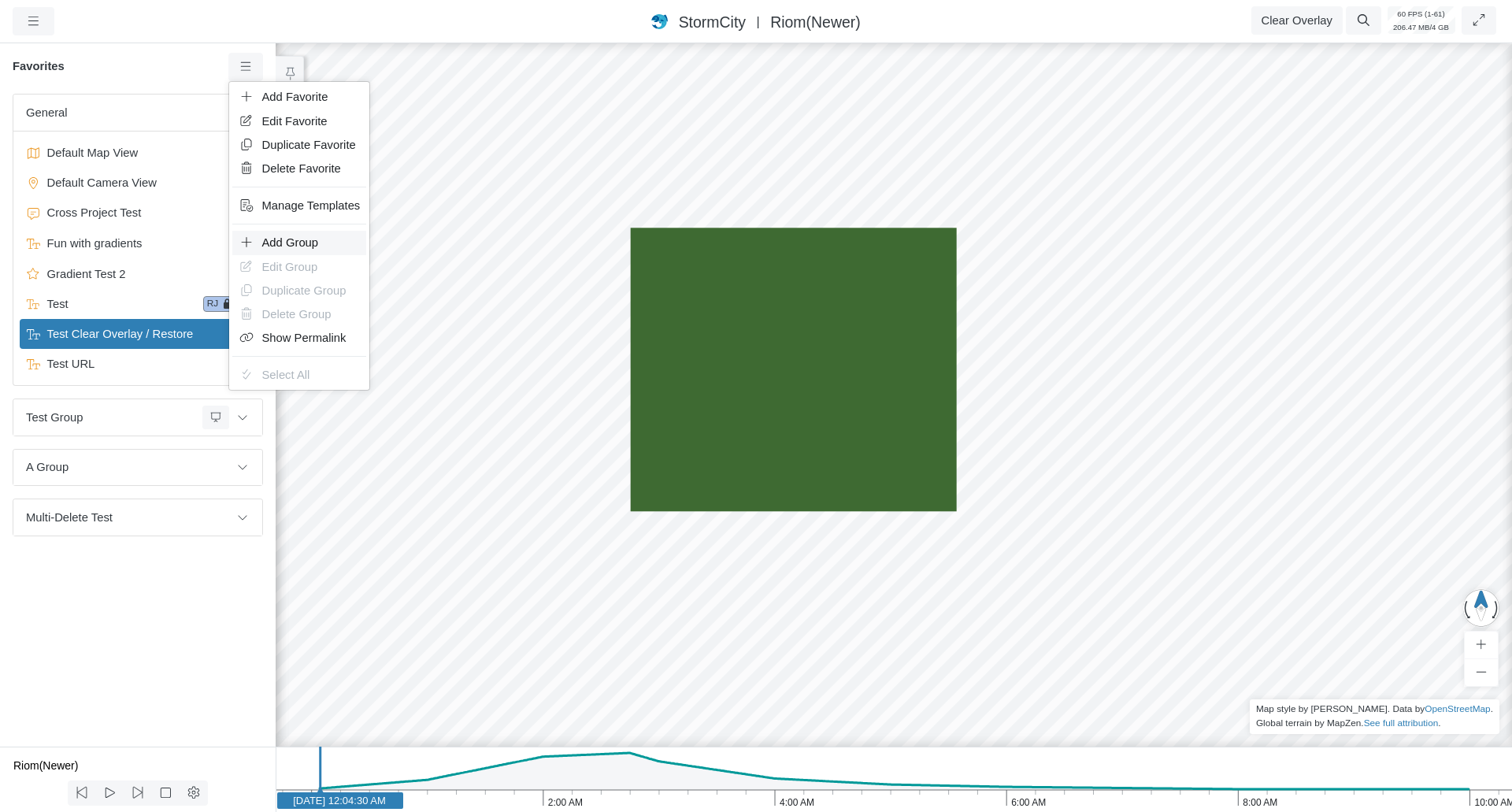
click at [278, 236] on span "Add Group" at bounding box center [291, 242] width 56 height 13
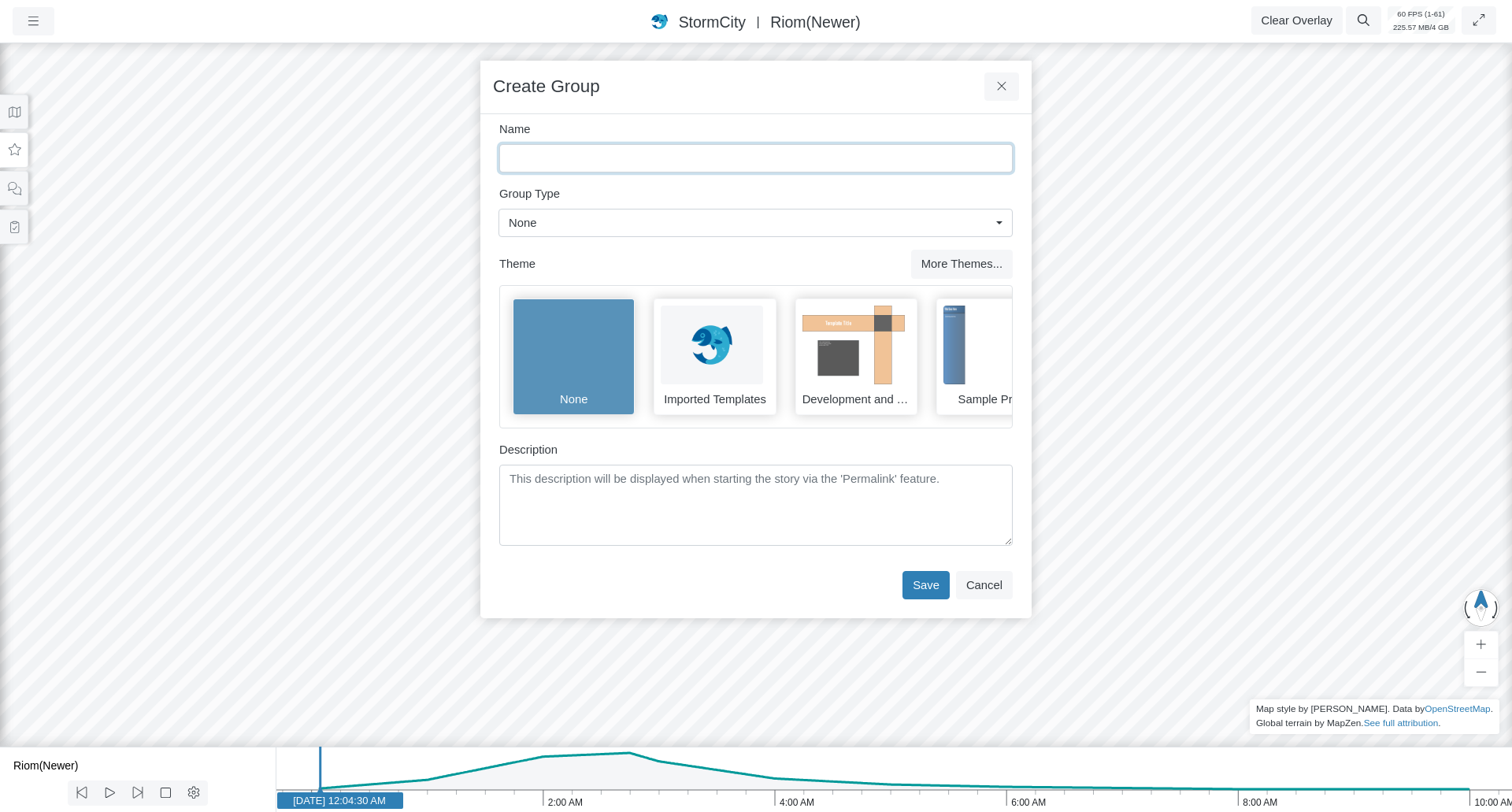
click at [619, 166] on input "Name" at bounding box center [756, 158] width 513 height 28
type input "Simple Group"
click at [942, 599] on button "Save" at bounding box center [925, 585] width 47 height 28
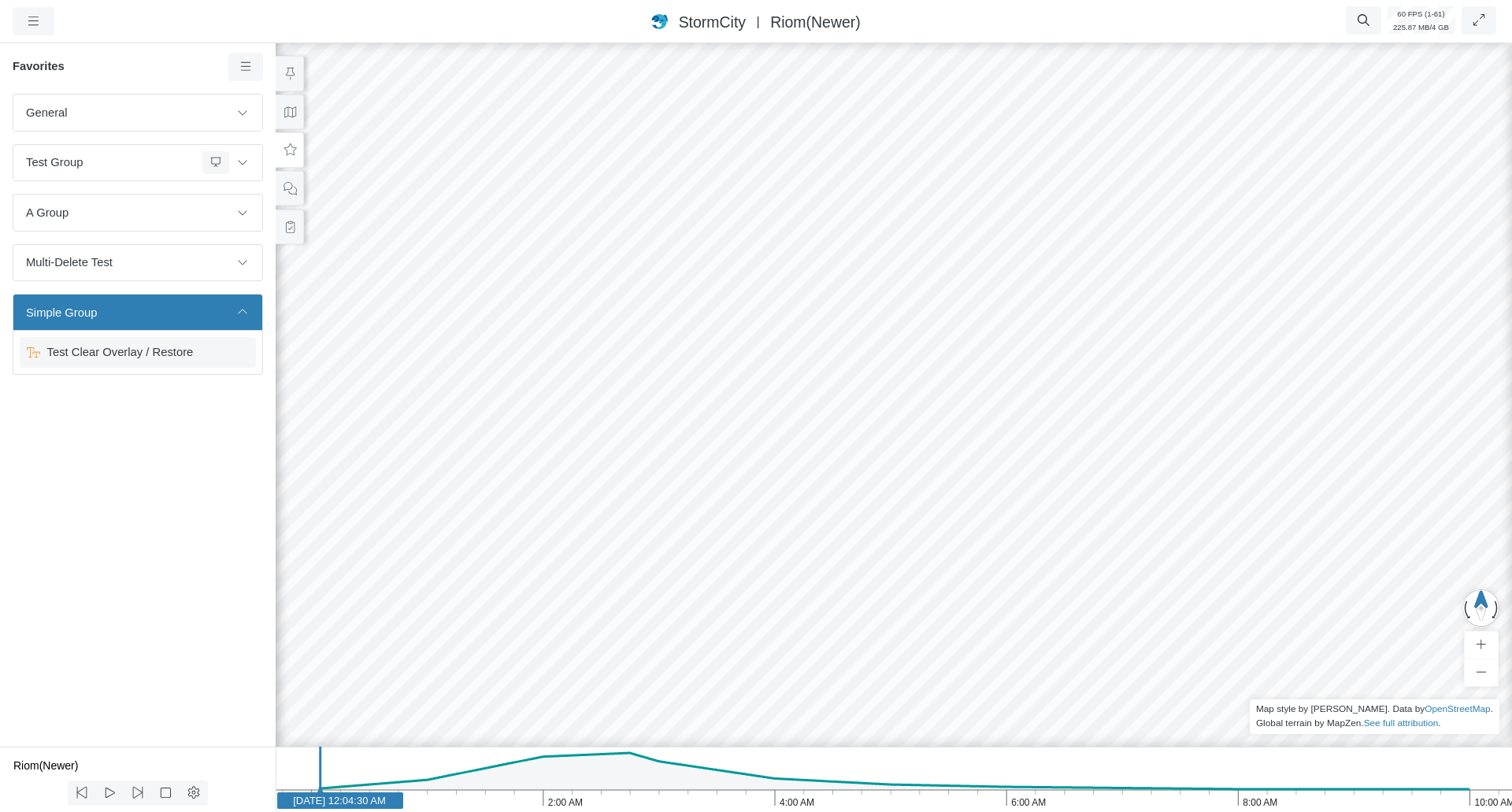
click at [162, 360] on span "Test Clear Overlay / Restore" at bounding box center [139, 352] width 197 height 17
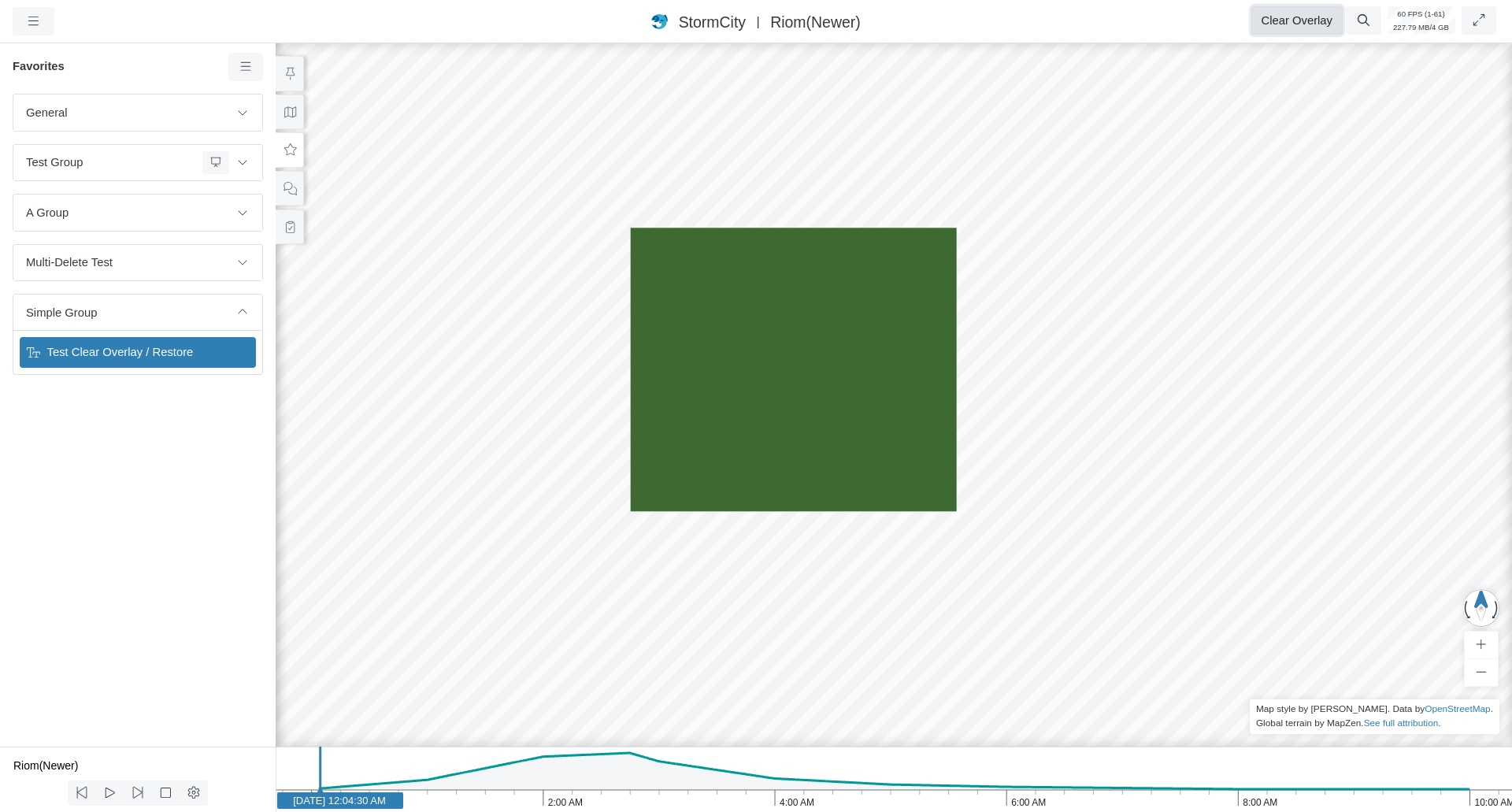
click at [1281, 9] on button "Clear Overlay" at bounding box center [1296, 20] width 92 height 28
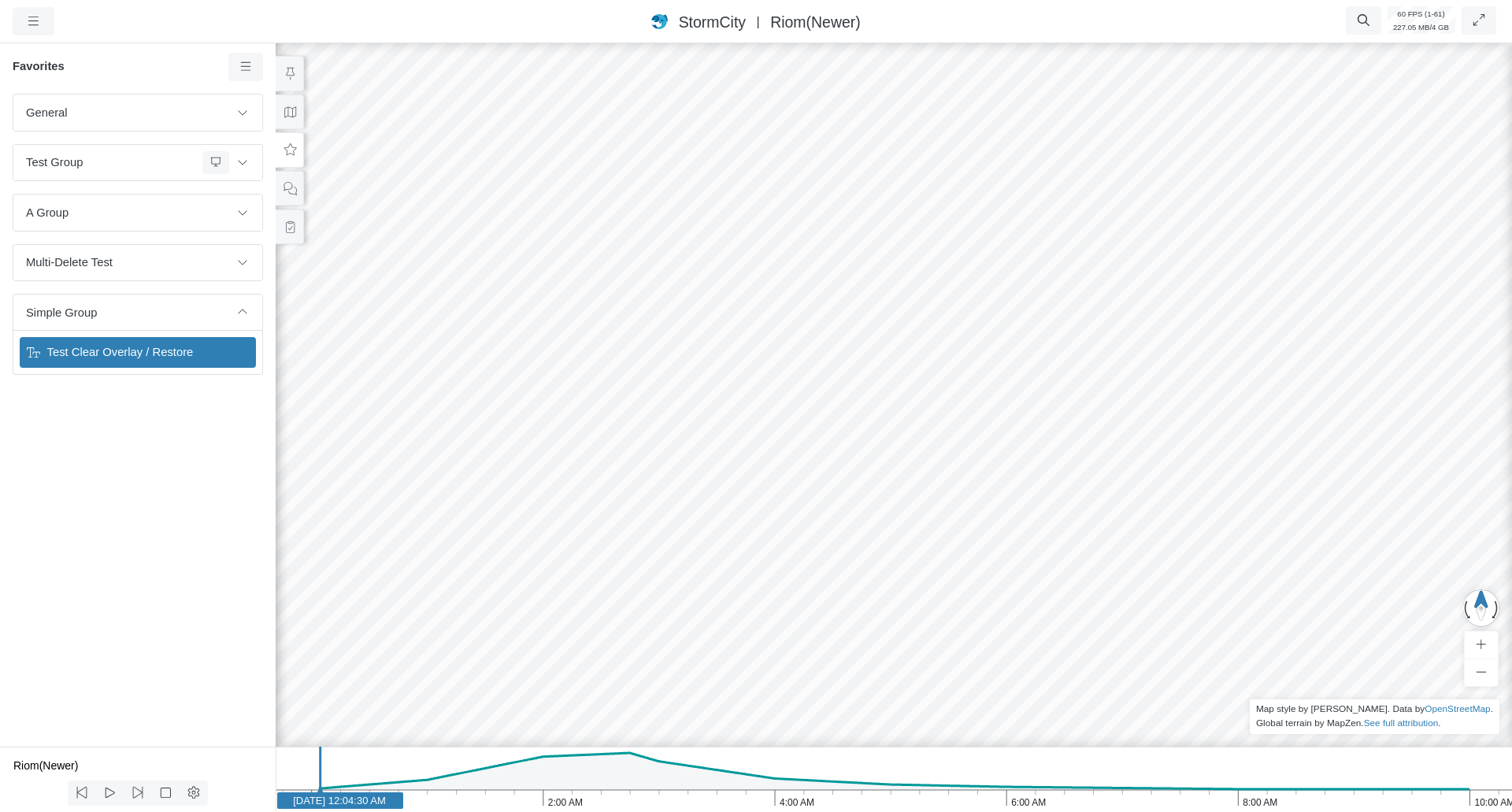
click at [128, 348] on span "Test Clear Overlay / Restore" at bounding box center [139, 352] width 197 height 17
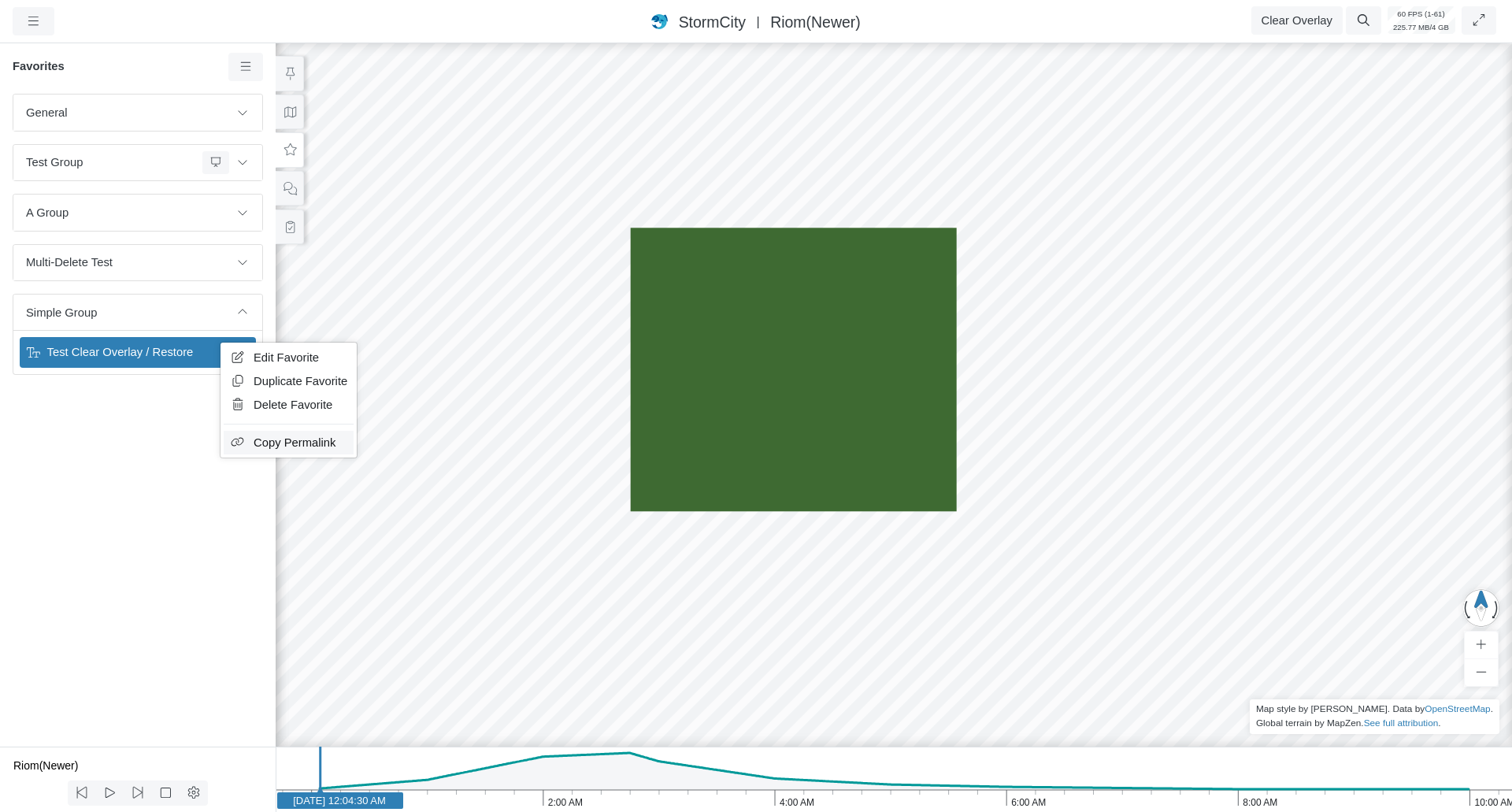
click at [264, 438] on span "Copy Permalink" at bounding box center [295, 442] width 82 height 13
click at [246, 318] on span "Edit Group" at bounding box center [233, 316] width 56 height 13
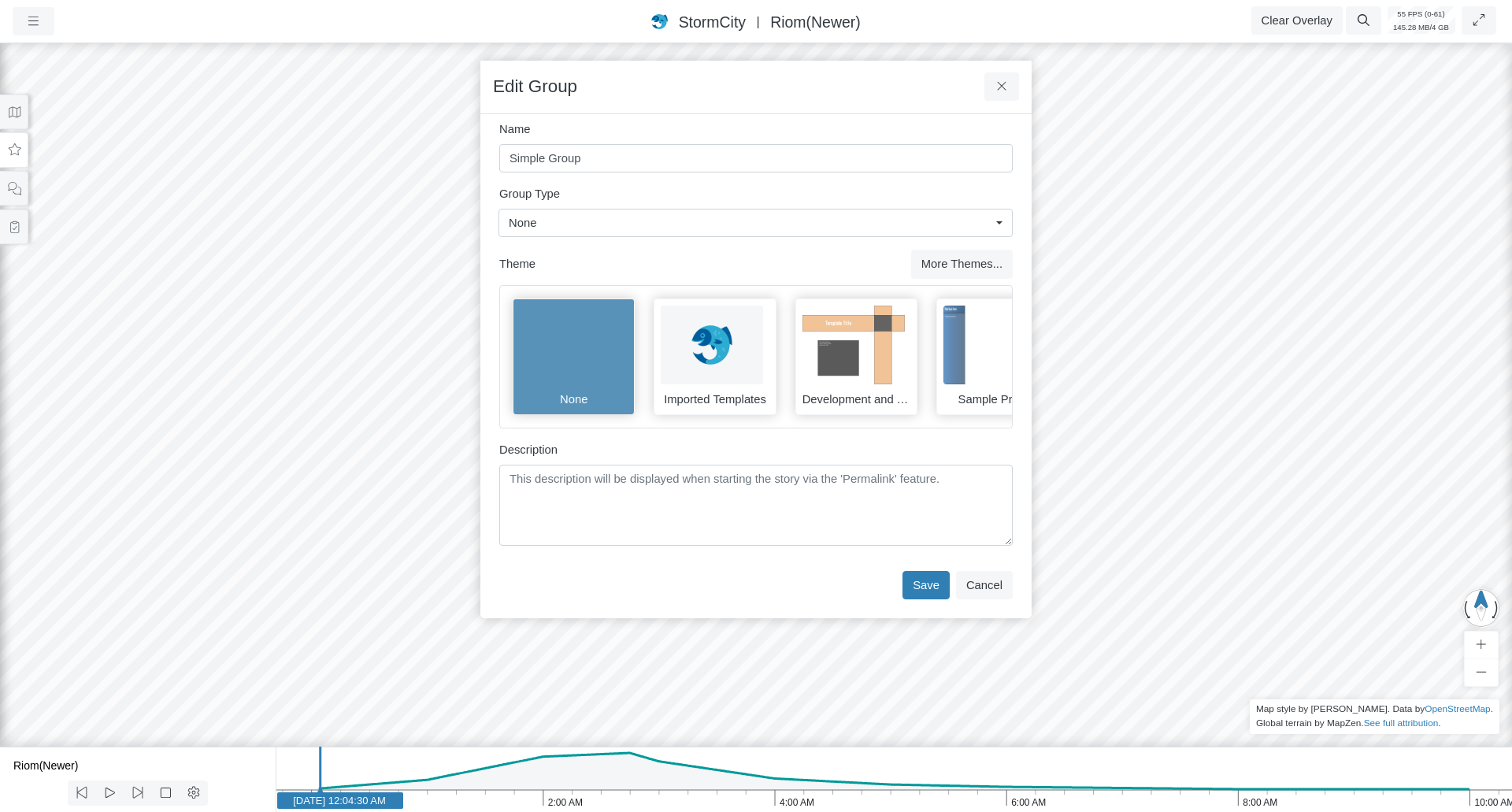
click at [947, 366] on img at bounding box center [995, 344] width 103 height 79
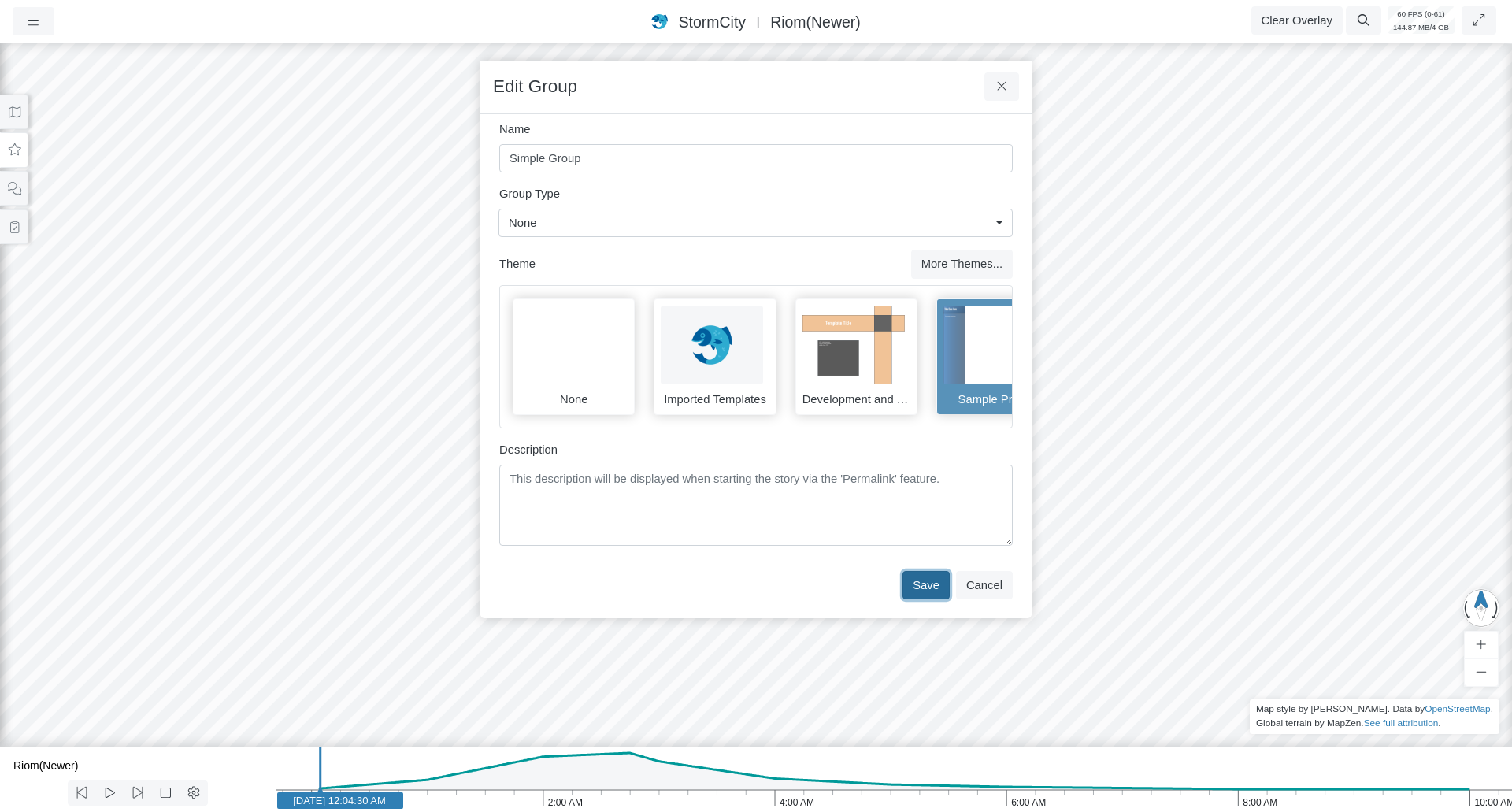
click at [942, 599] on button "Save" at bounding box center [925, 585] width 47 height 28
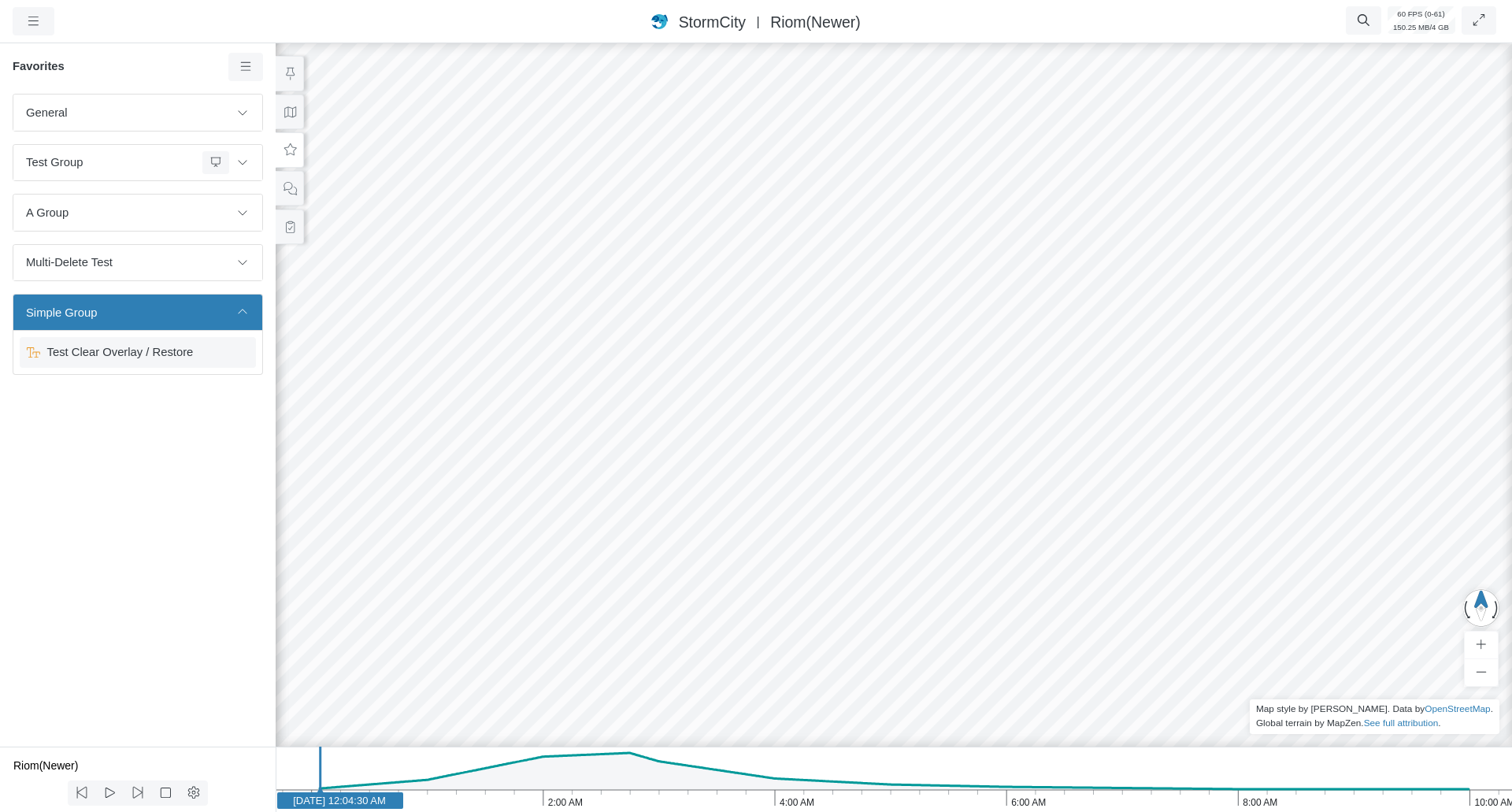
click at [140, 352] on span "Test Clear Overlay / Restore" at bounding box center [139, 352] width 197 height 17
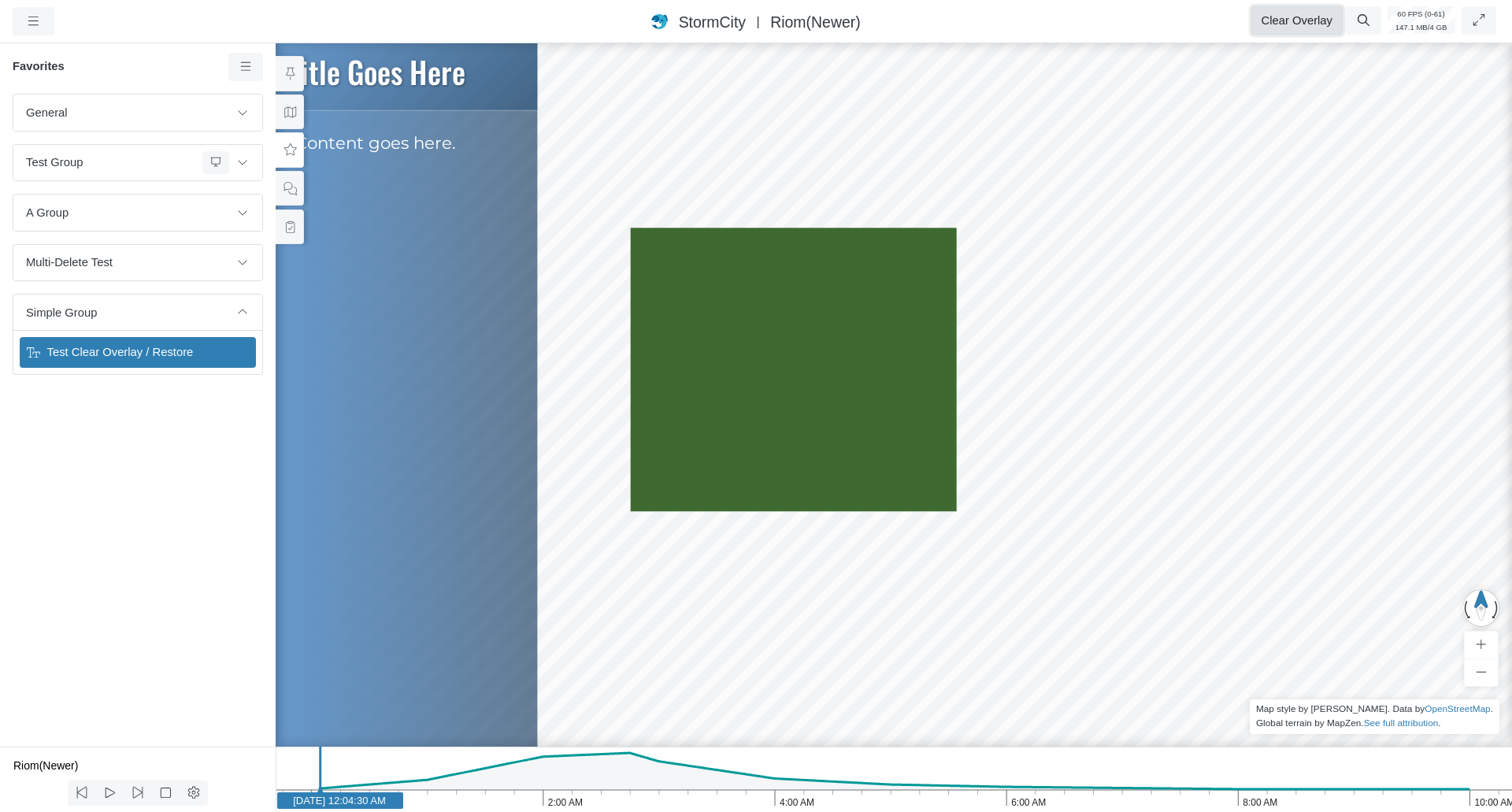
click at [1271, 18] on button "Clear Overlay" at bounding box center [1296, 20] width 92 height 28
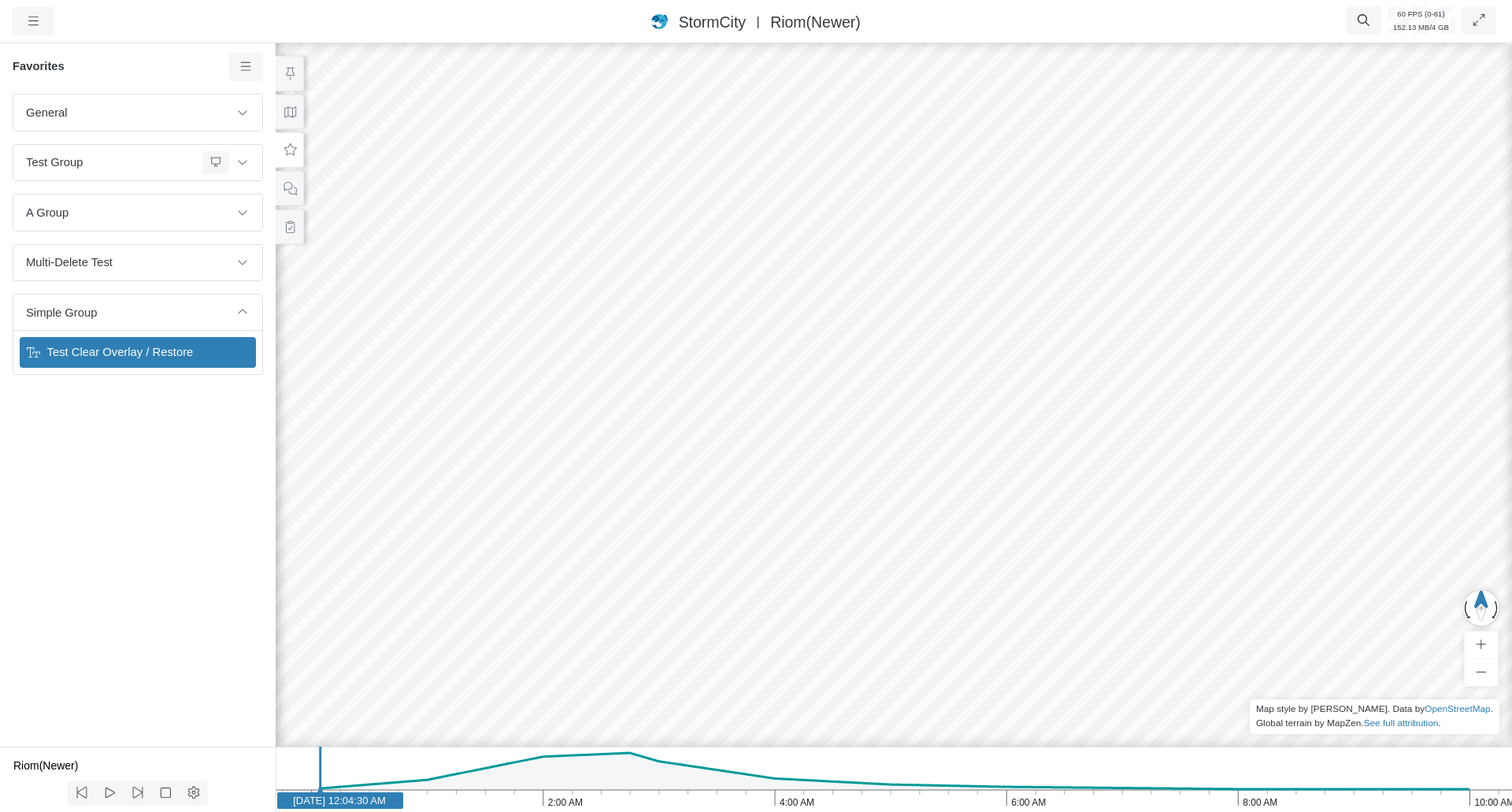
click at [198, 356] on span "Test Clear Overlay / Restore" at bounding box center [139, 352] width 197 height 17
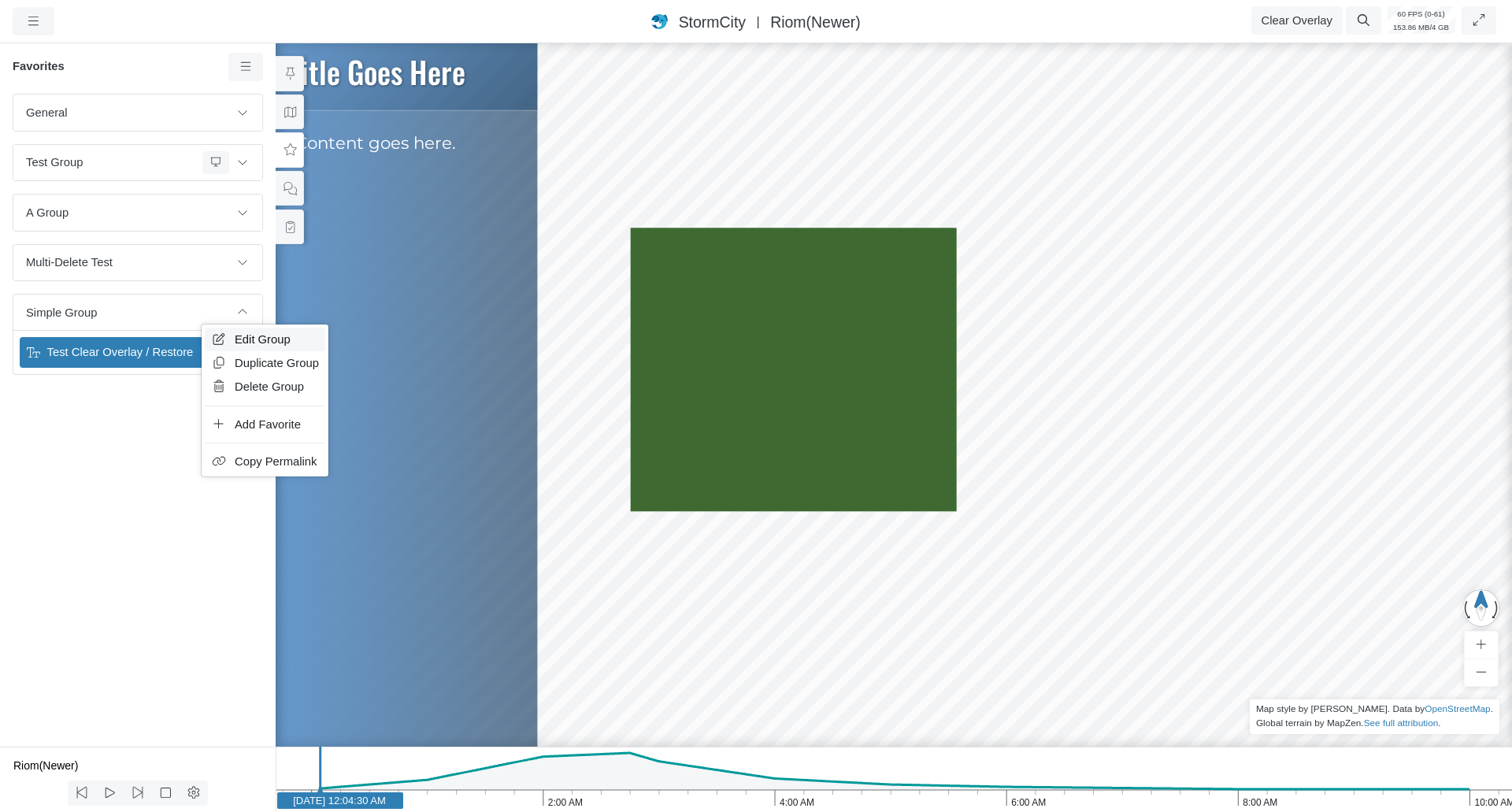
click at [226, 334] on icon at bounding box center [219, 339] width 15 height 12
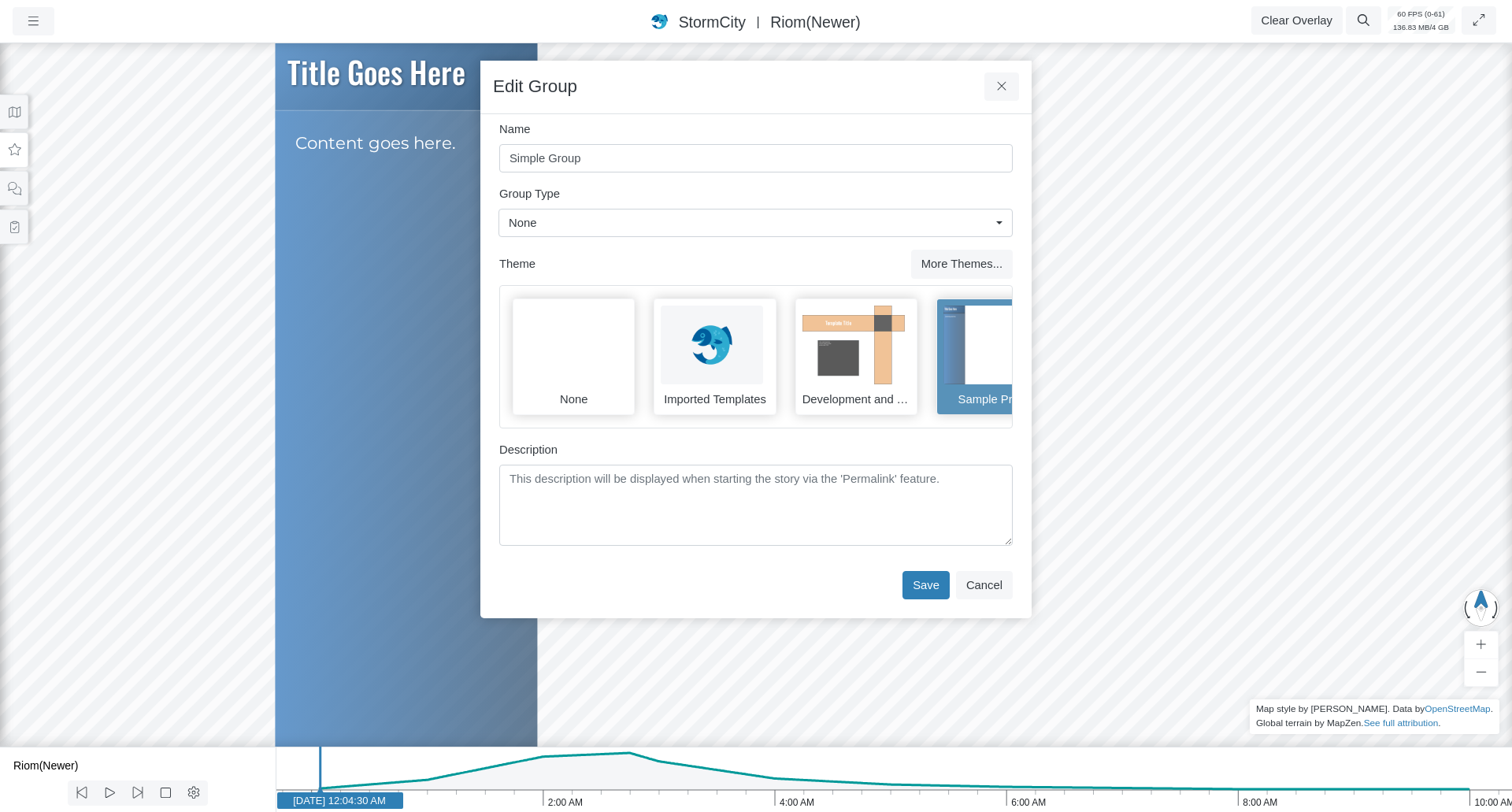
click at [572, 408] on div "None" at bounding box center [574, 356] width 122 height 116
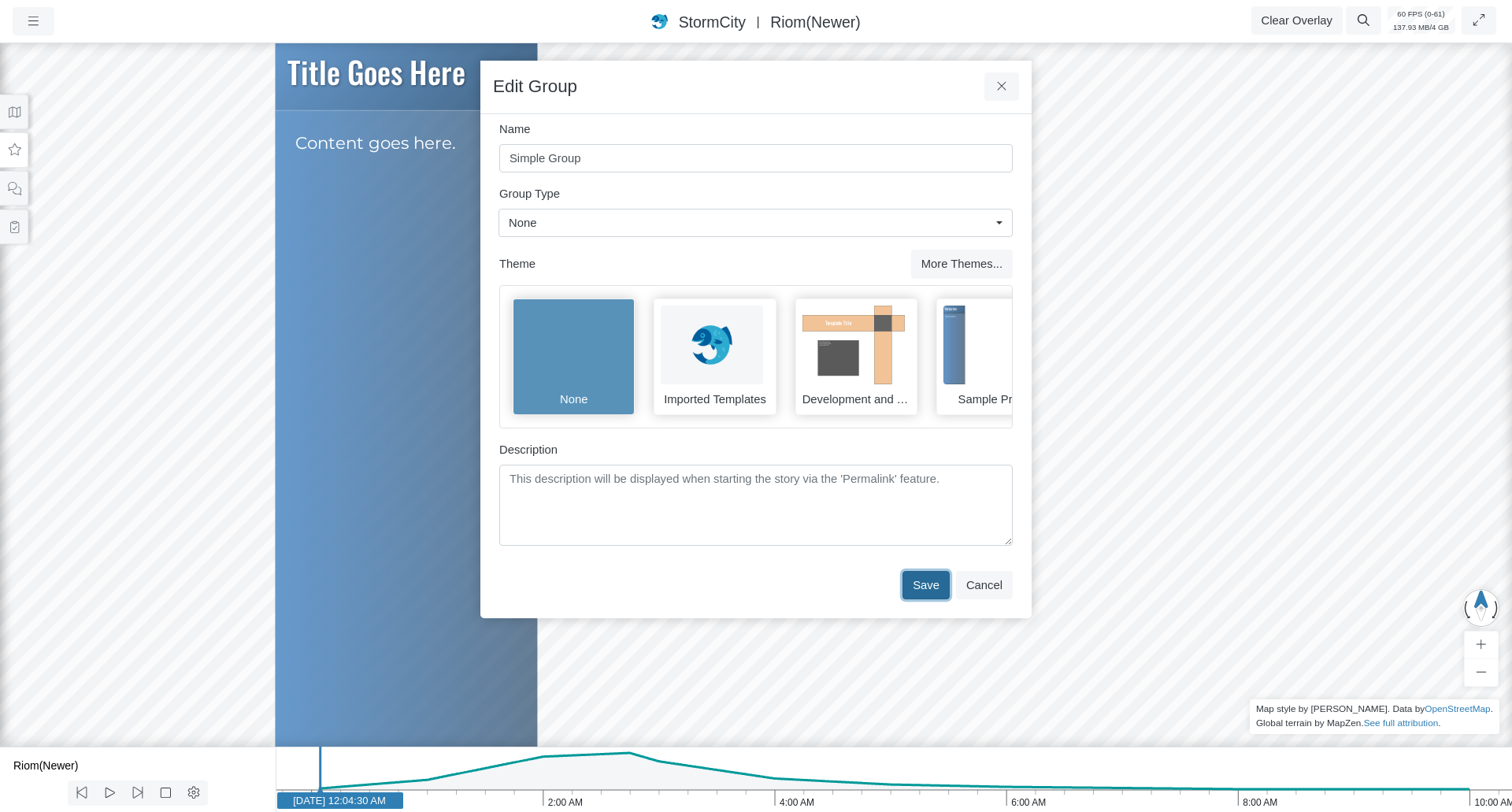
click at [935, 599] on button "Save" at bounding box center [925, 585] width 47 height 28
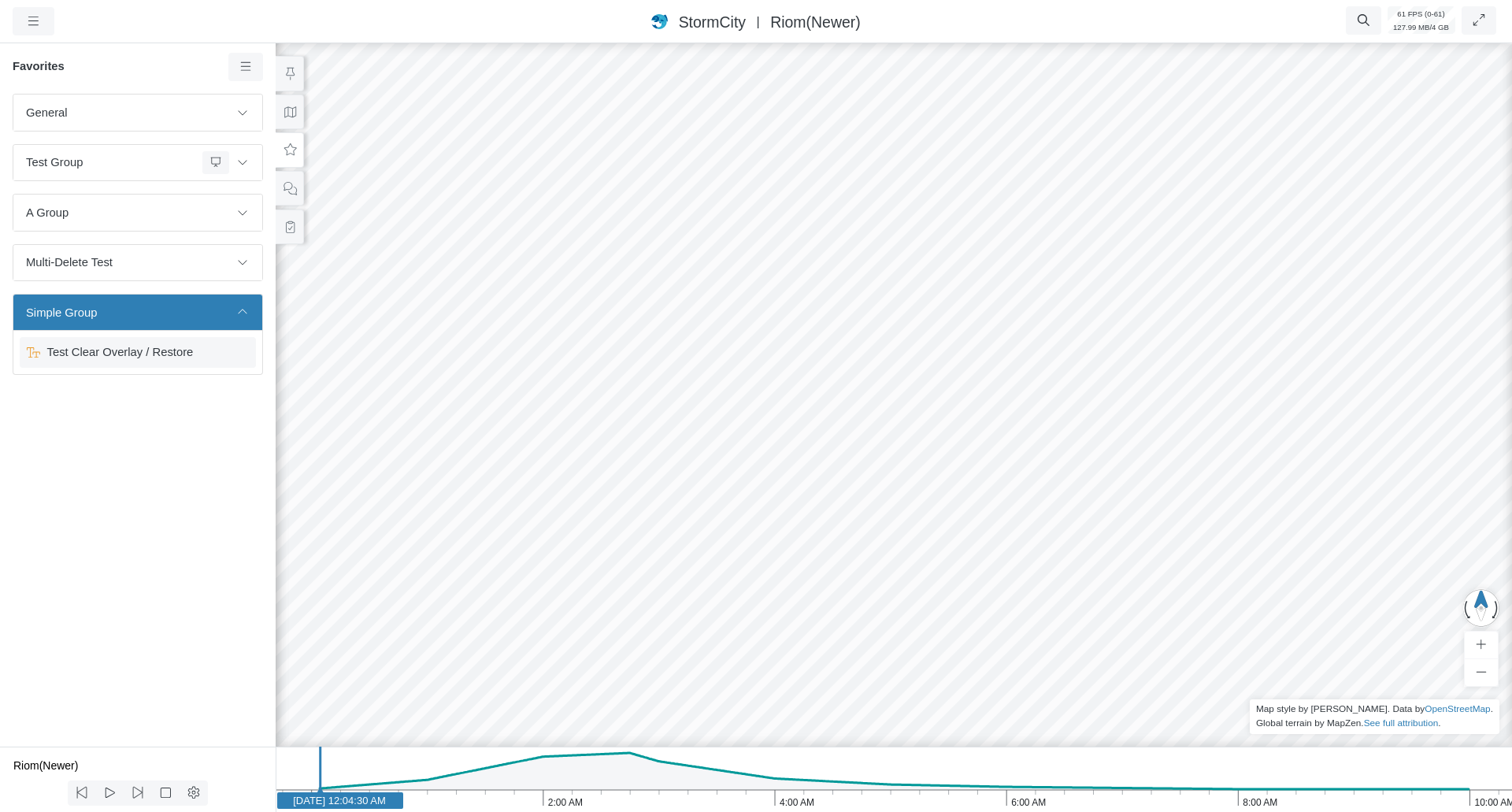
click at [187, 344] on span "Test Clear Overlay / Restore" at bounding box center [139, 352] width 197 height 17
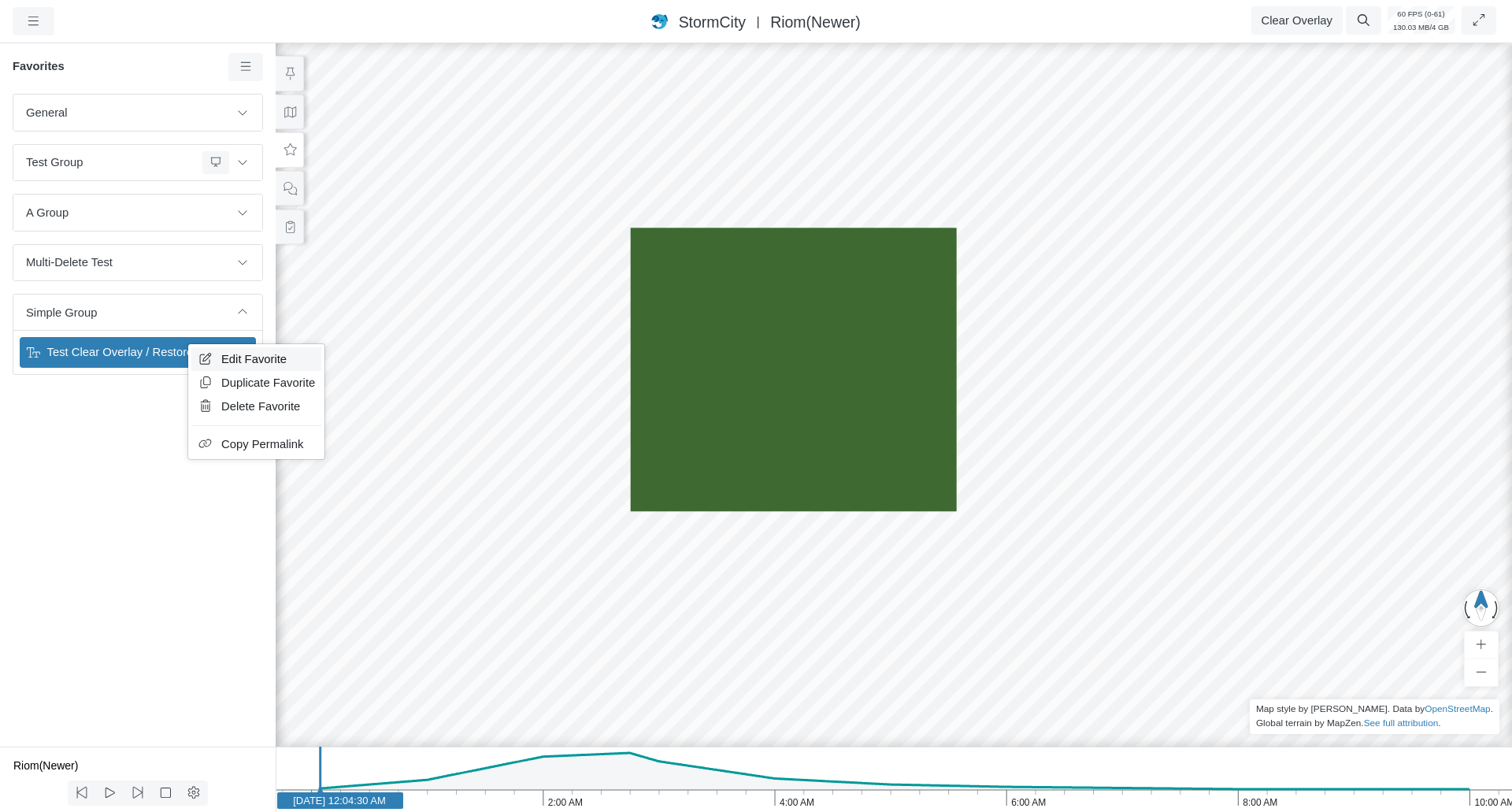
click at [223, 349] on link "Edit Favorite" at bounding box center [257, 359] width 130 height 24
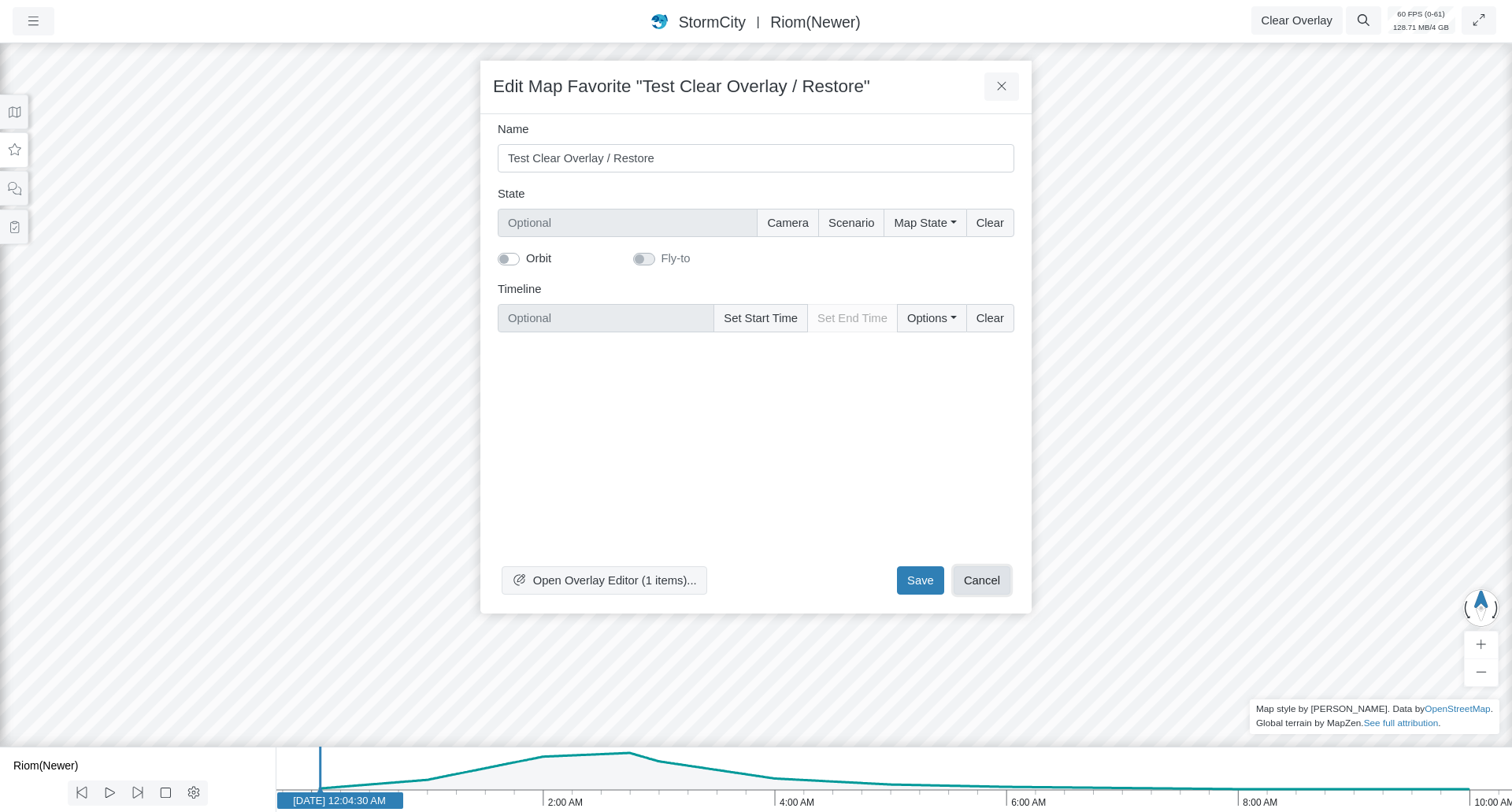
click at [990, 587] on button "Cancel" at bounding box center [982, 580] width 56 height 28
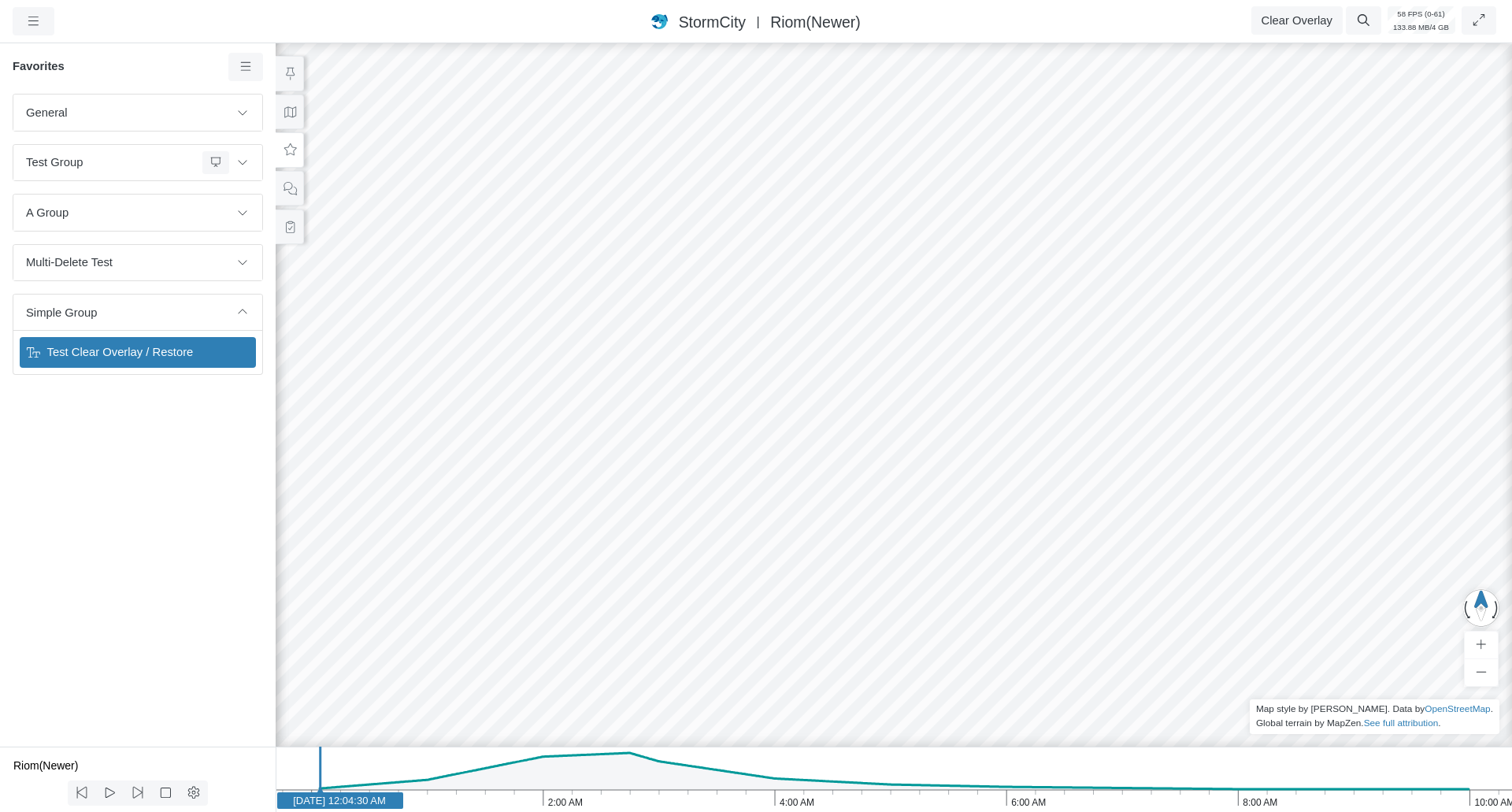
click at [129, 343] on div "Test Clear Overlay / Restore" at bounding box center [138, 351] width 236 height 30
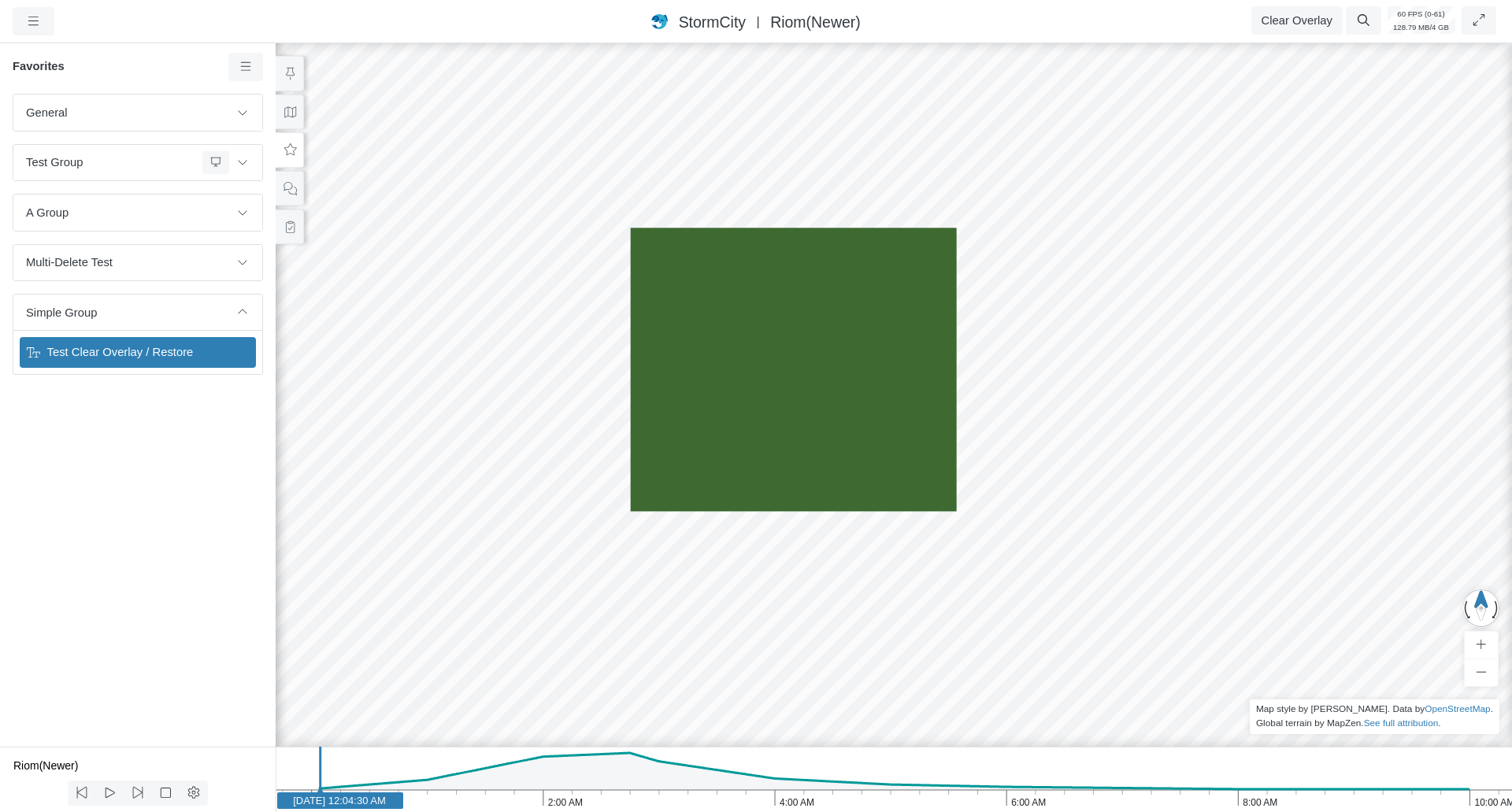
click at [77, 397] on div "General Default Map View Default Camera View Cross Project Test Fun with gradie…" at bounding box center [138, 421] width 275 height 653
click at [1261, 28] on button "Clear Overlay" at bounding box center [1296, 20] width 92 height 28
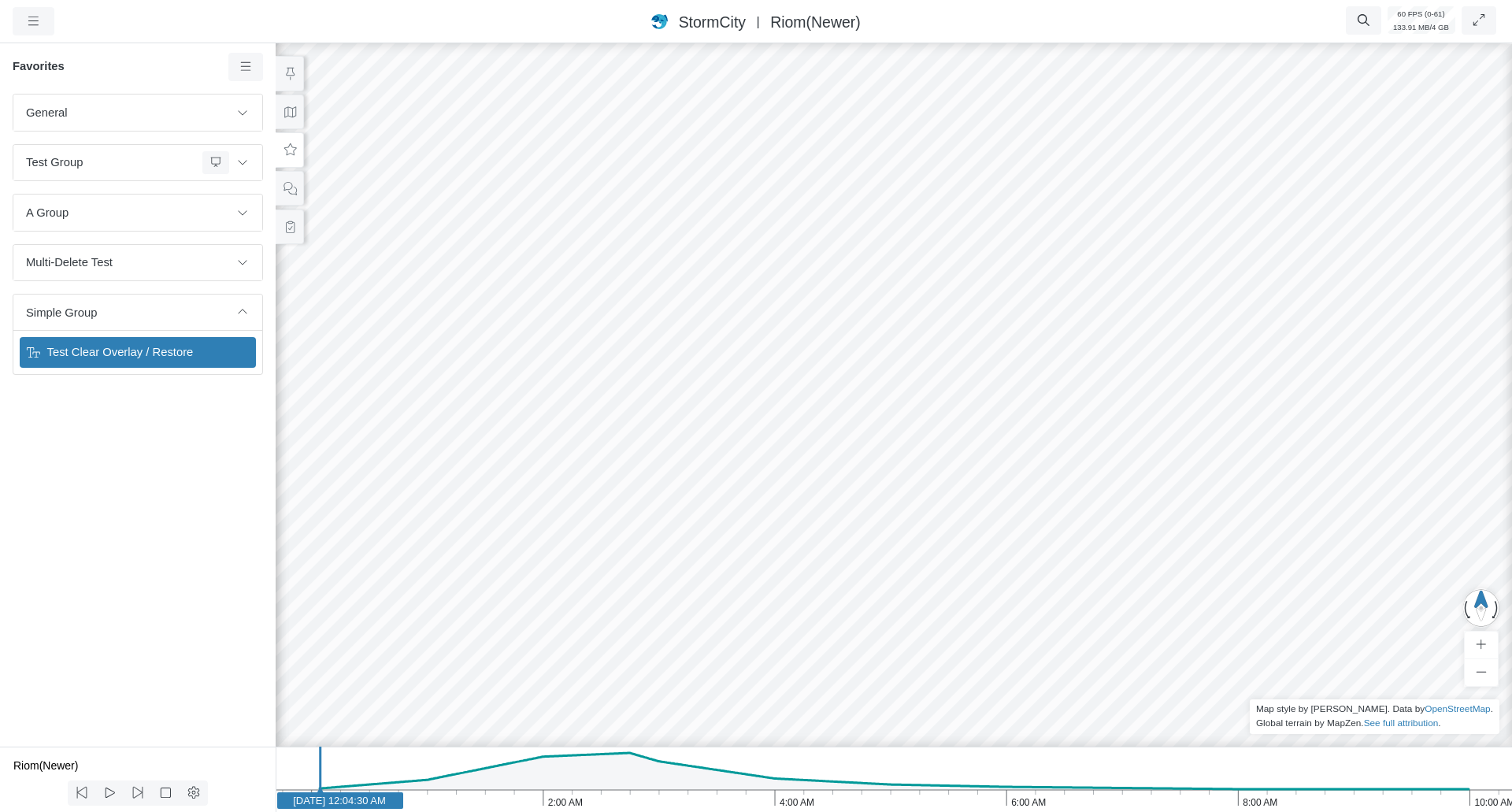
click at [137, 356] on span "Test Clear Overlay / Restore" at bounding box center [139, 352] width 197 height 17
